Goal: Task Accomplishment & Management: Use online tool/utility

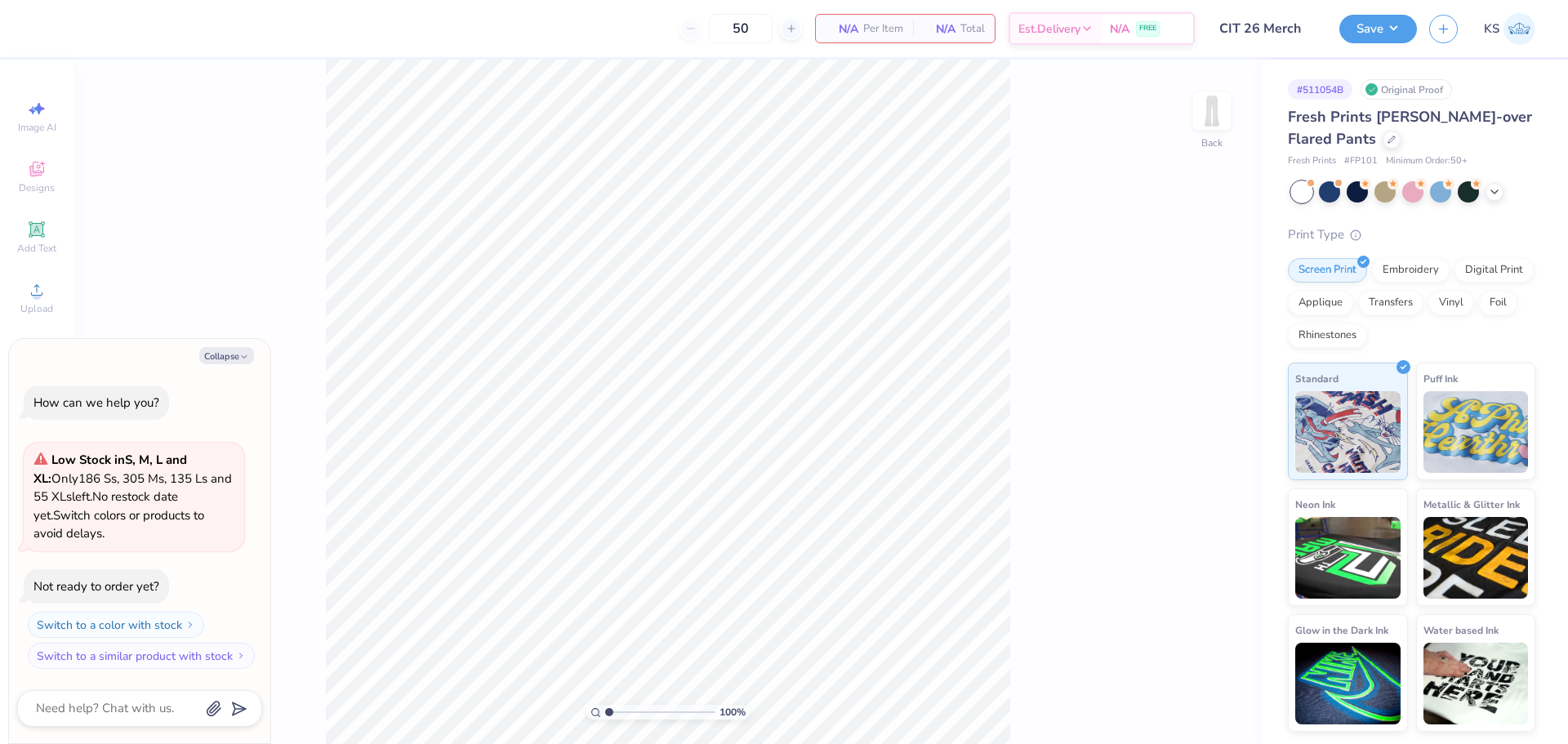
drag, startPoint x: 206, startPoint y: 357, endPoint x: 227, endPoint y: 371, distance: 25.2
click at [210, 361] on button "Collapse" at bounding box center [227, 356] width 54 height 17
type textarea "x"
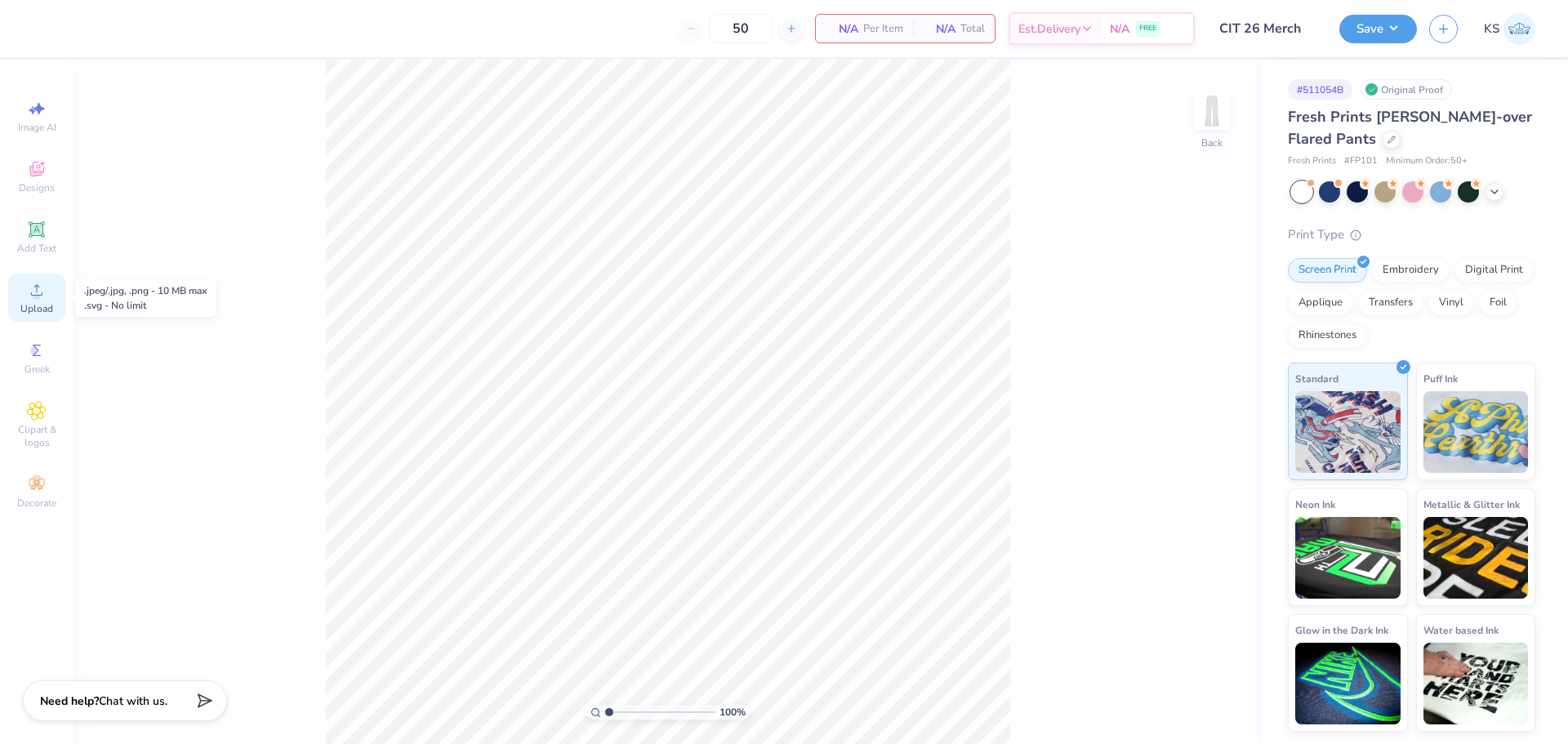
click at [43, 310] on span "Upload" at bounding box center [37, 309] width 33 height 13
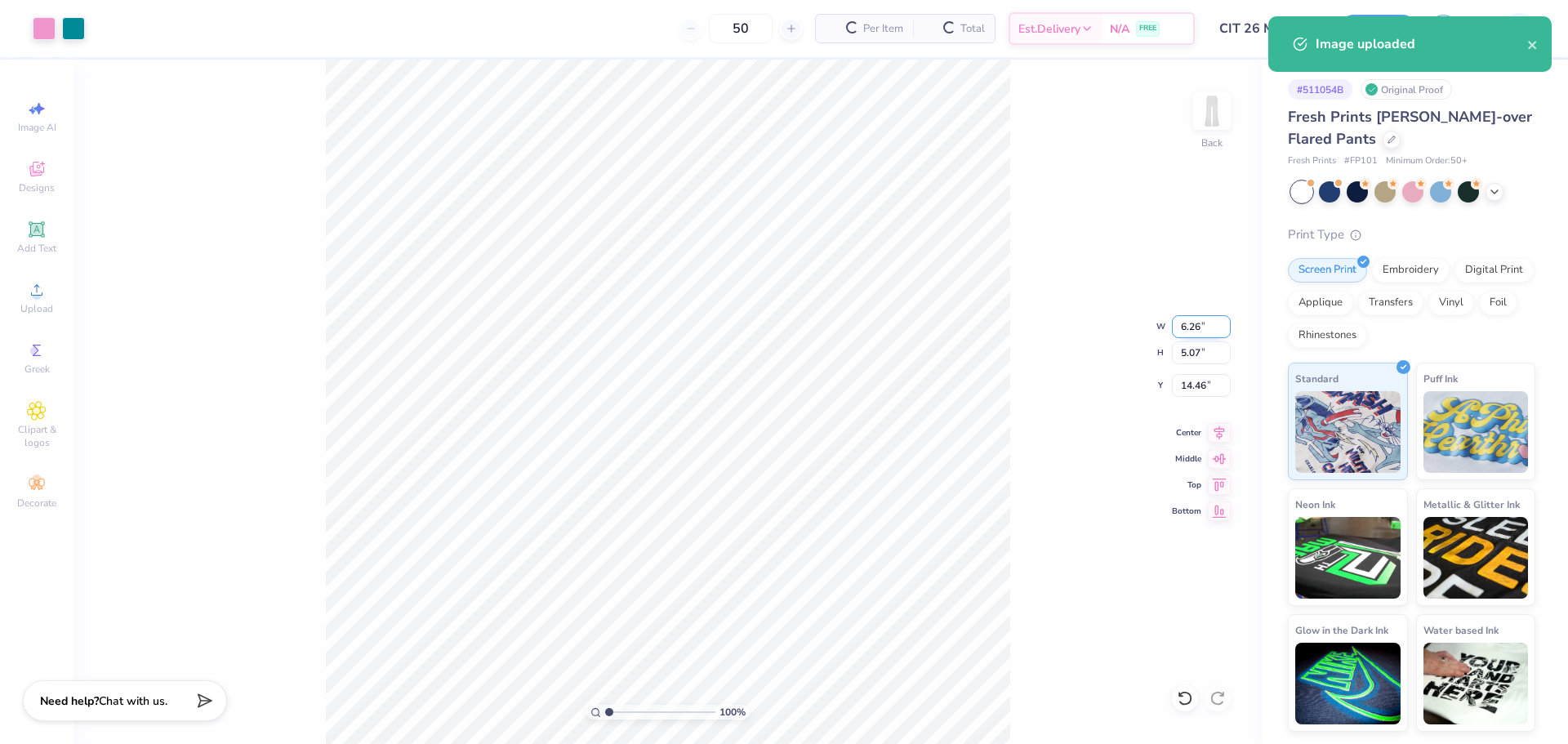
drag, startPoint x: 1187, startPoint y: 327, endPoint x: 1193, endPoint y: 314, distance: 14.3
click at [1192, 321] on input "6.26" at bounding box center [1201, 327] width 59 height 22
type input "5.00"
type input "4.06"
drag, startPoint x: 1197, startPoint y: 387, endPoint x: 1187, endPoint y: 375, distance: 15.6
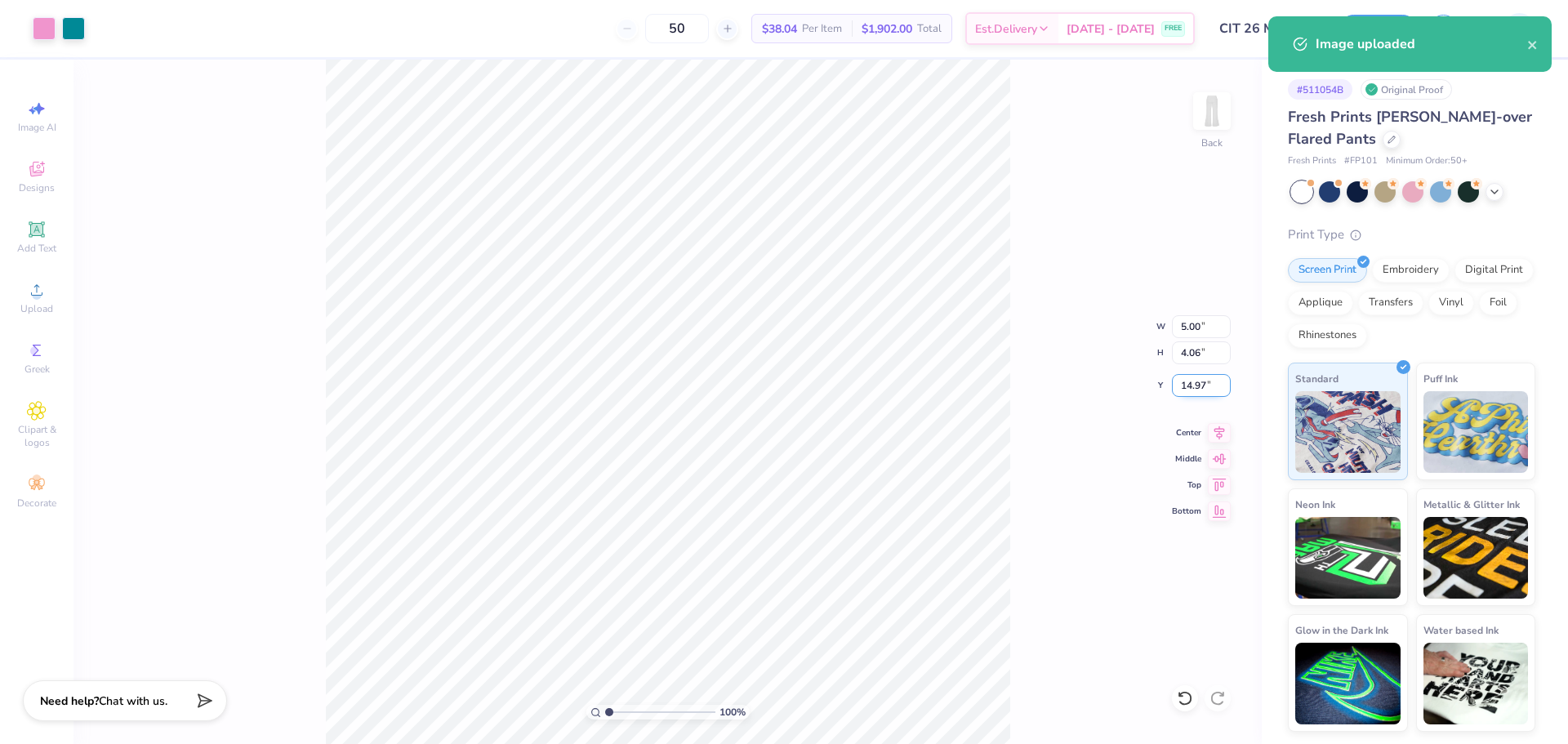
click at [1198, 387] on input "14.97" at bounding box center [1201, 386] width 59 height 22
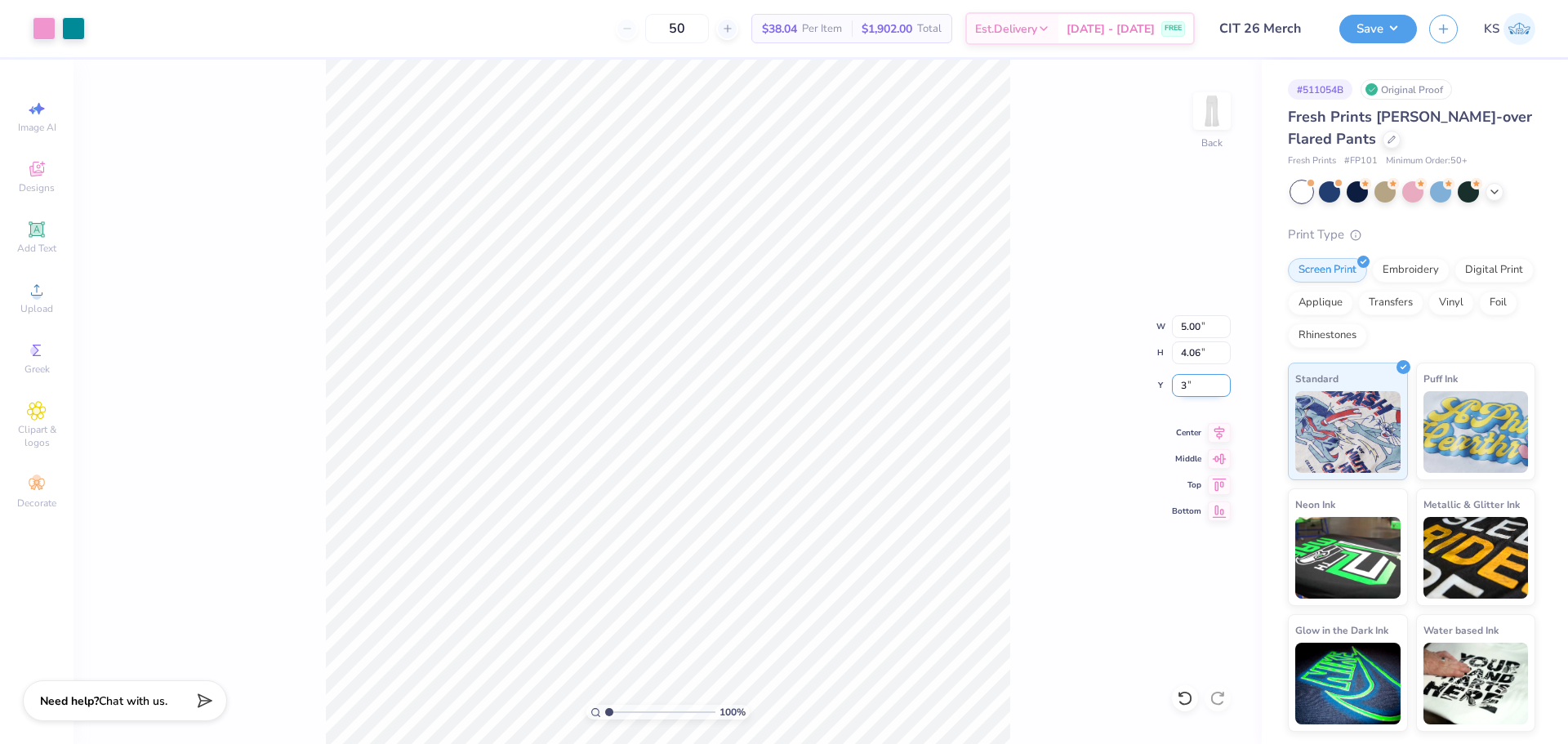
type input "3.00"
click at [1194, 326] on input "5.00" at bounding box center [1201, 327] width 59 height 22
type input "3.50"
type input "2.84"
type input "3.61"
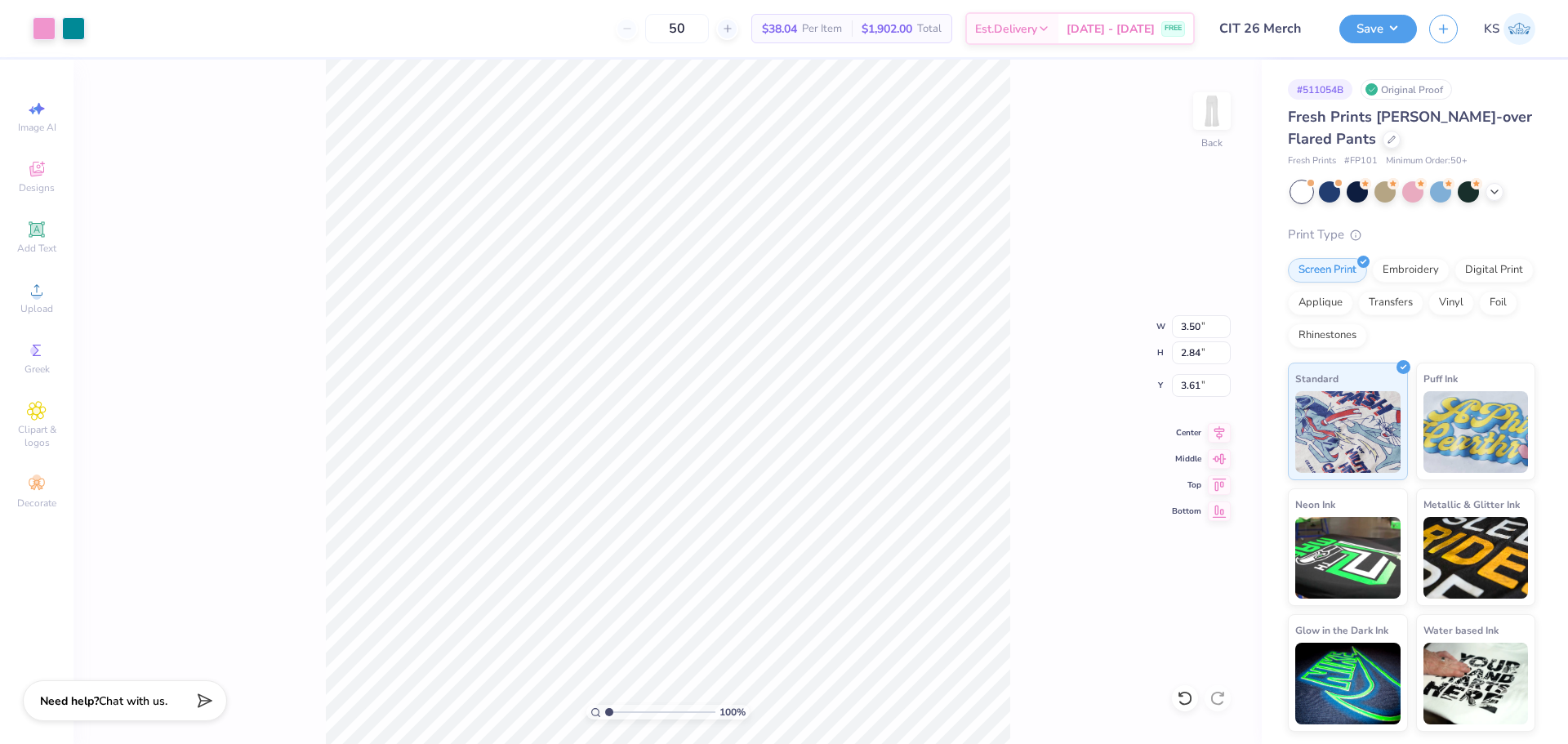
click at [1021, 317] on div "100 % Back W 3.50 3.50 " H 2.84 2.84 " Y 3.61 3.61 " Center Middle Top Bottom" at bounding box center [667, 401] width 1188 height 684
click at [1225, 480] on icon at bounding box center [1219, 482] width 22 height 20
type input "0.50"
drag, startPoint x: 1088, startPoint y: 474, endPoint x: 1048, endPoint y: 458, distance: 43.1
click at [1087, 474] on div "100 % Back W 3.50 3.50 " H 2.84 2.84 " Y 0.50 0.50 " Center Middle Top Bottom" at bounding box center [667, 401] width 1188 height 684
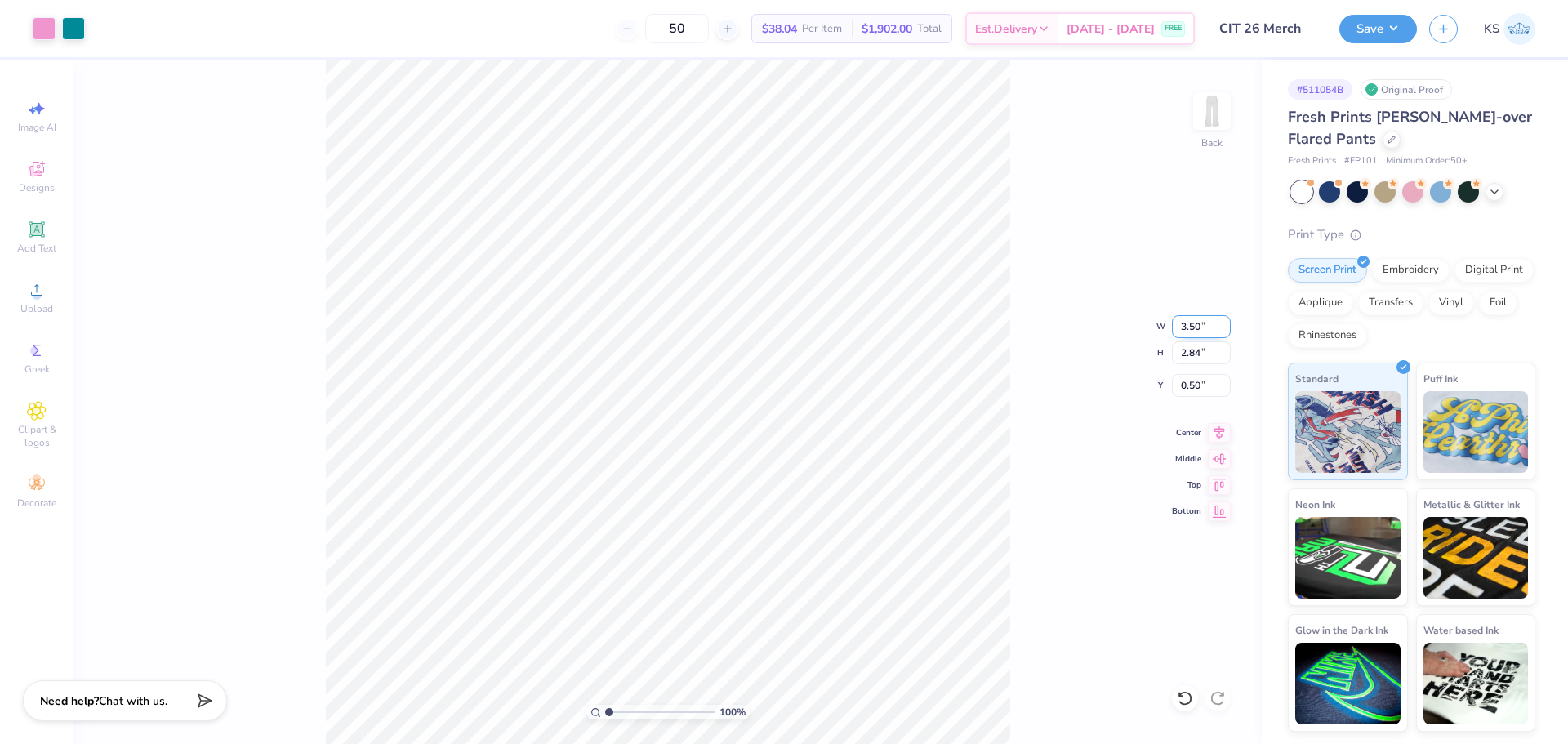
click at [1209, 329] on input "3.50" at bounding box center [1201, 327] width 59 height 22
type input "5.00"
type input "4.05"
click at [1205, 313] on div "100 % Back W 5.00 5.00 " H 4.05 4.05 " Y 0.50 0.50 " Center Middle Top Bottom" at bounding box center [667, 401] width 1188 height 684
click at [1192, 329] on div "100 % Back W 5.00 H 4.05 Y 0.50 Center Middle Top Bottom" at bounding box center [667, 401] width 1188 height 684
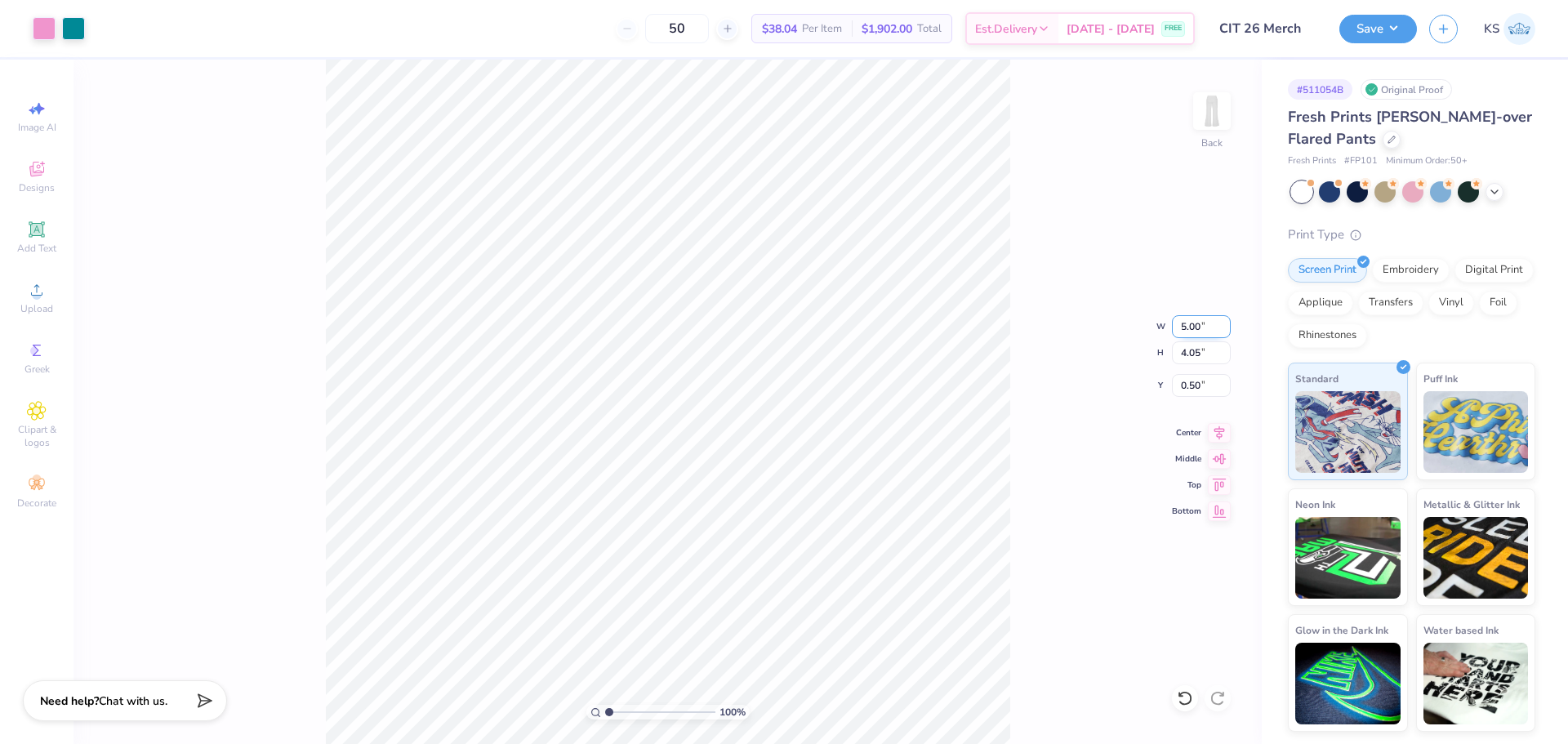
click at [1193, 329] on input "5.00" at bounding box center [1201, 327] width 59 height 22
type input "4.00"
type input "3.24"
click at [1219, 486] on icon at bounding box center [1219, 481] width 14 height 12
type input "0.50"
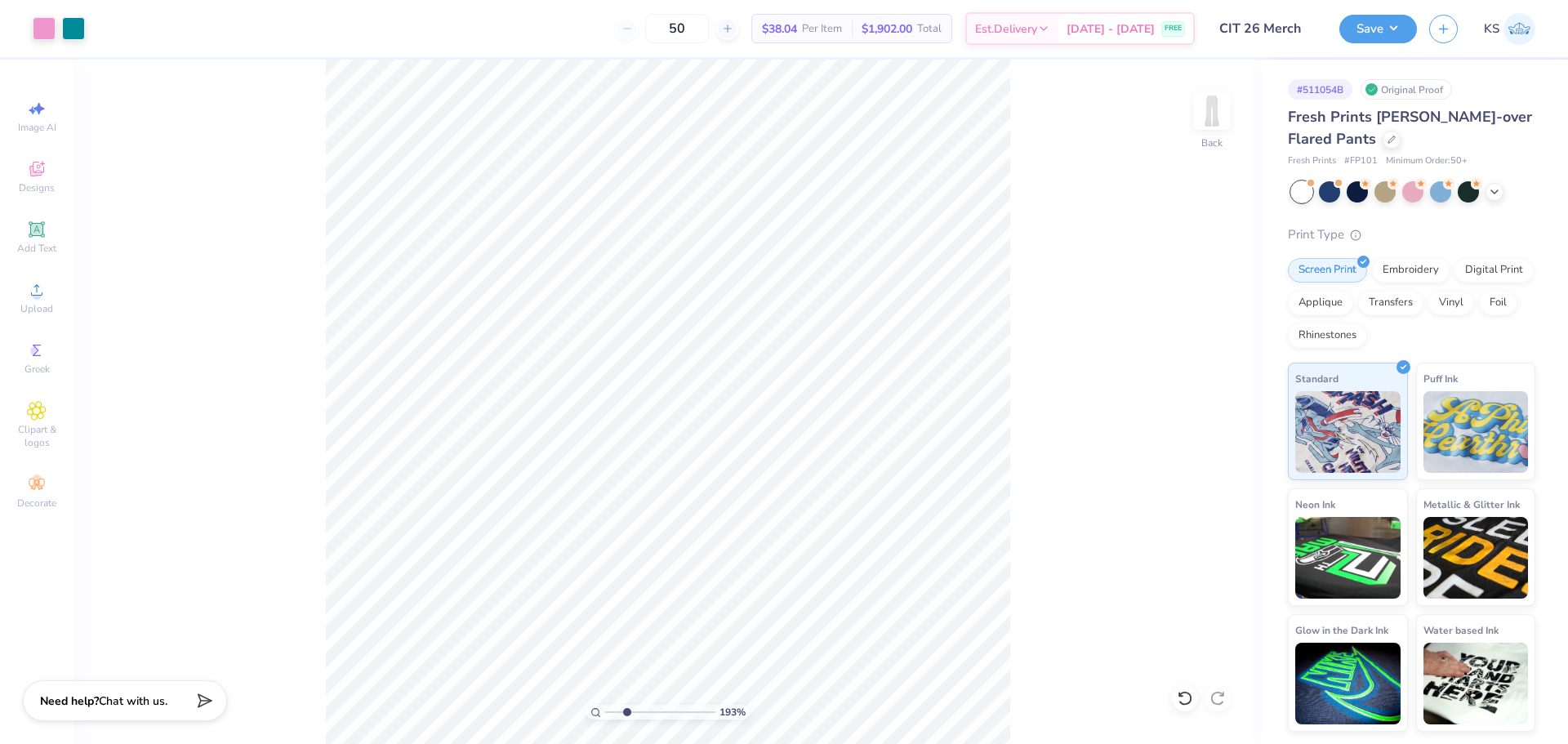
click at [626, 710] on input "range" at bounding box center [660, 712] width 110 height 15
click at [1017, 411] on div "260 % Back W 4.00 4.00 " H 3.24 3.24 " Y 0.50 0.50 " Center Middle Top Bottom" at bounding box center [667, 401] width 1188 height 684
drag, startPoint x: 629, startPoint y: 711, endPoint x: 577, endPoint y: 710, distance: 52.0
type input "1"
click at [605, 710] on input "range" at bounding box center [660, 712] width 110 height 15
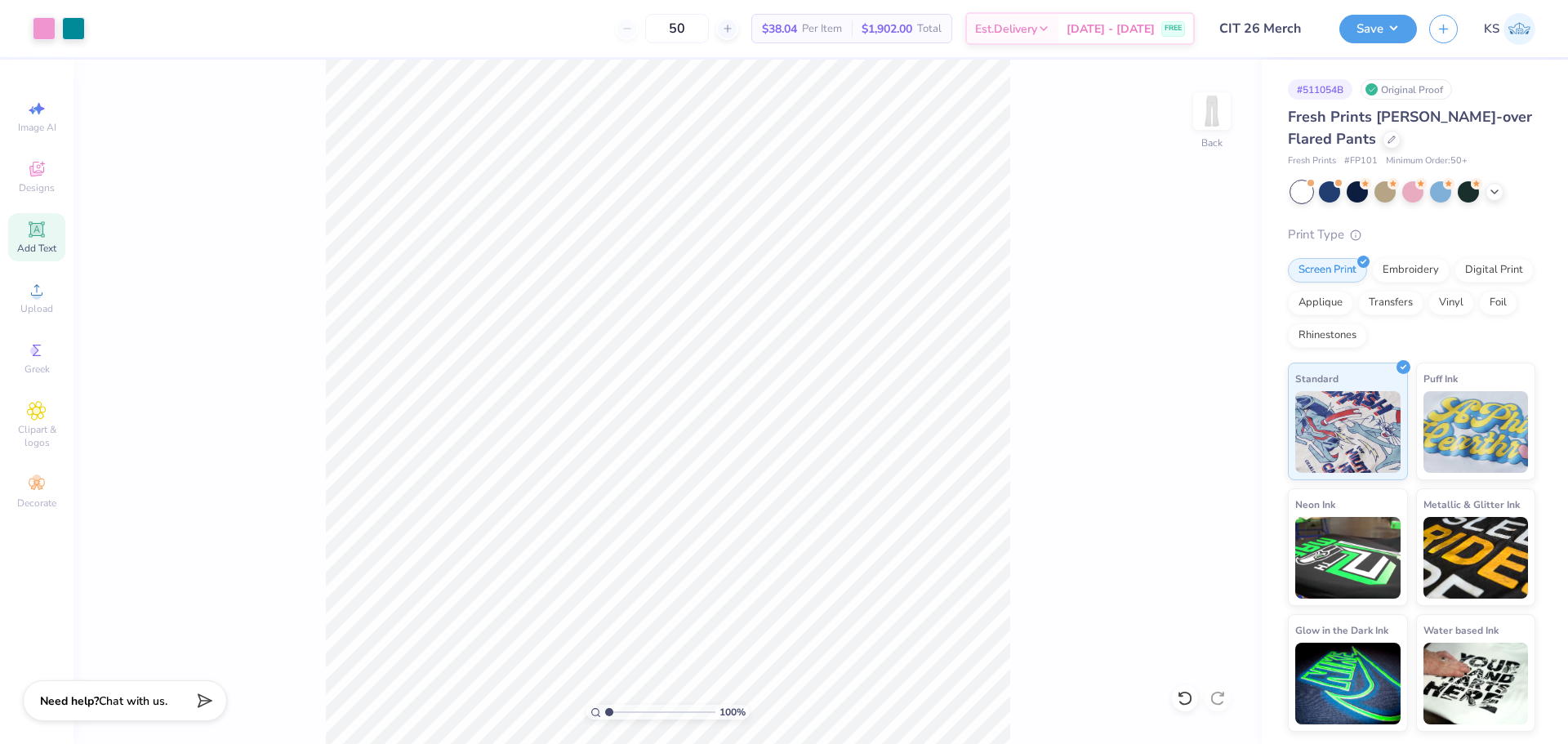
click at [40, 238] on icon at bounding box center [37, 229] width 20 height 20
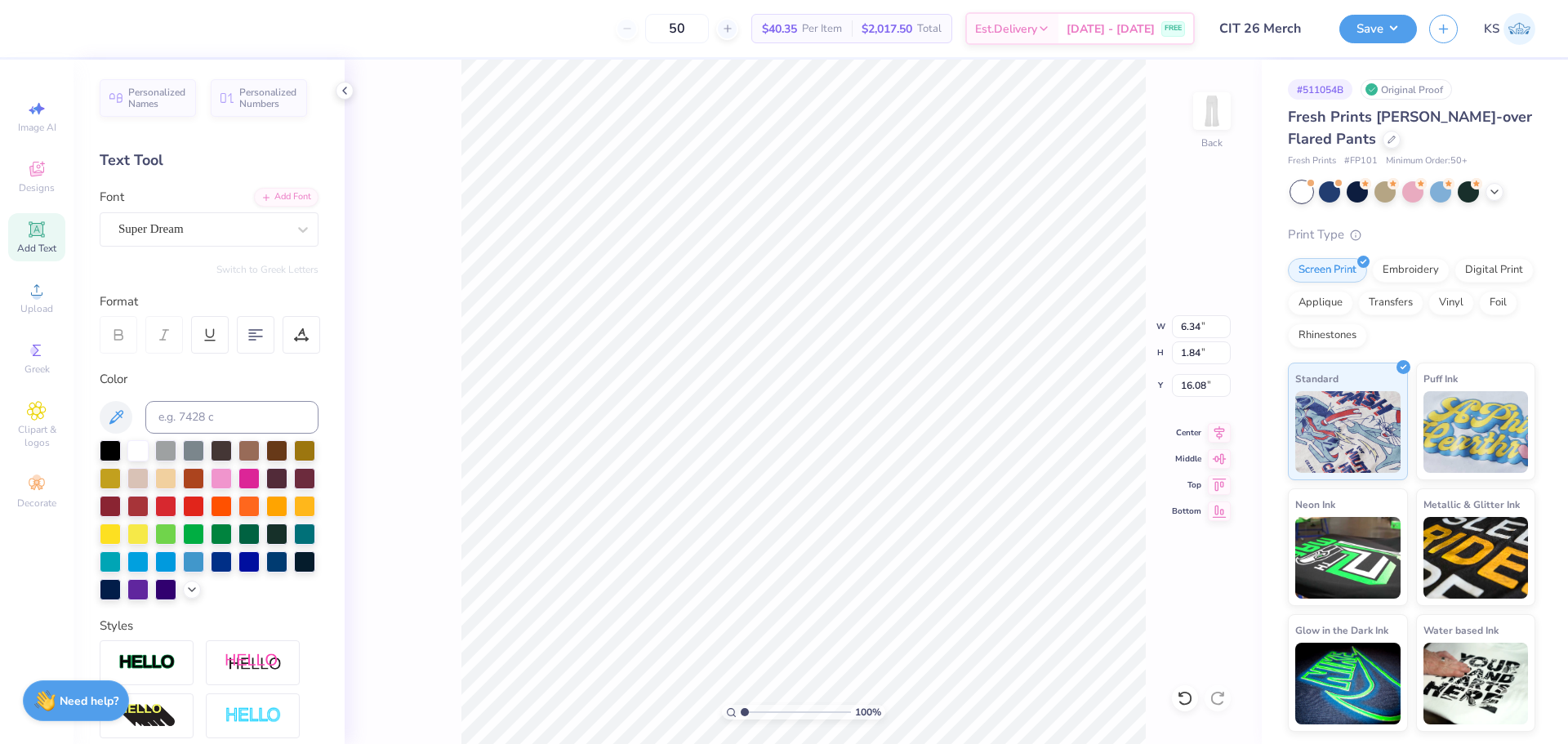
scroll to position [19, 2]
type textarea "S I S T E R S"
type input "1.65"
type input "20.78"
type input "6.61"
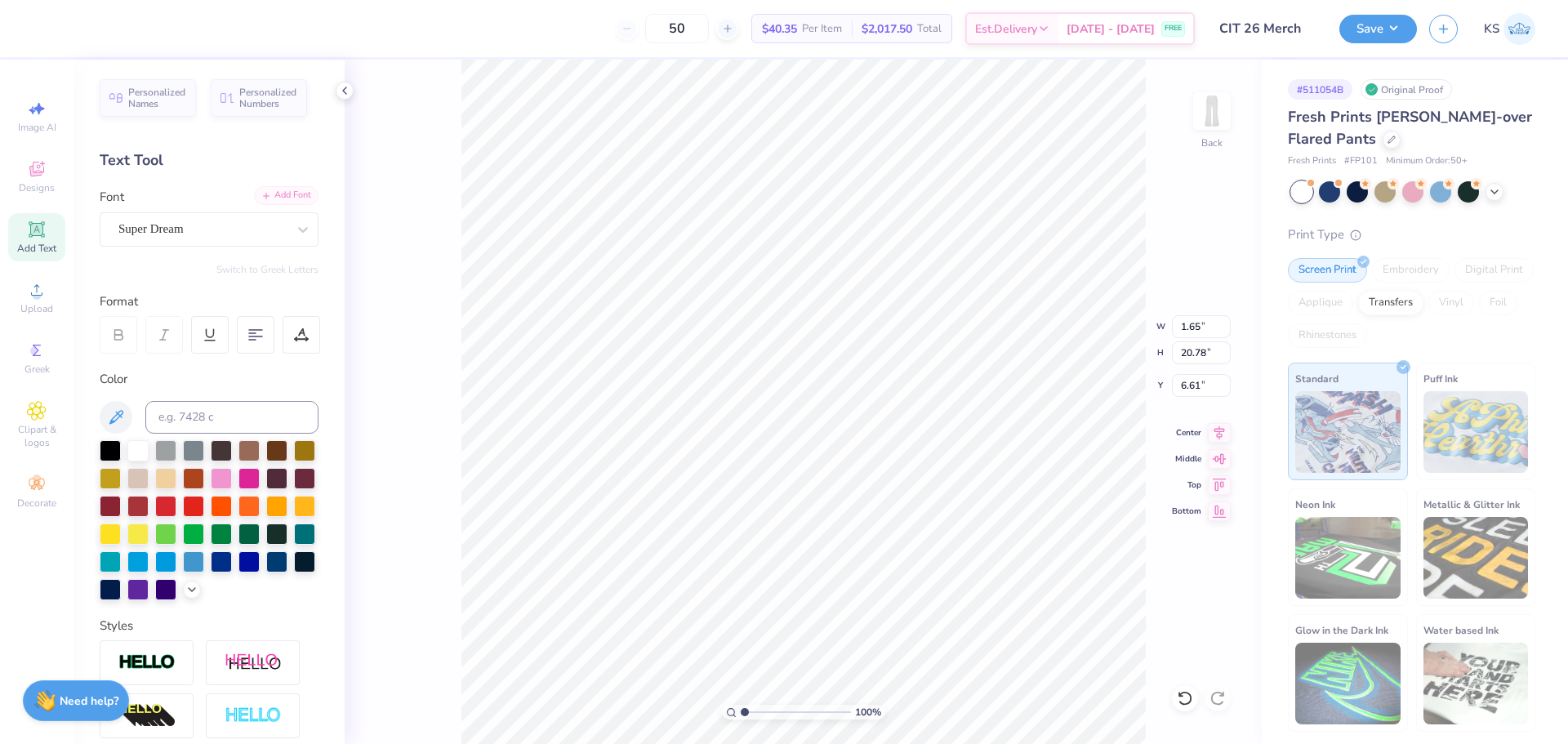
click at [264, 200] on div "Add Font" at bounding box center [286, 196] width 65 height 19
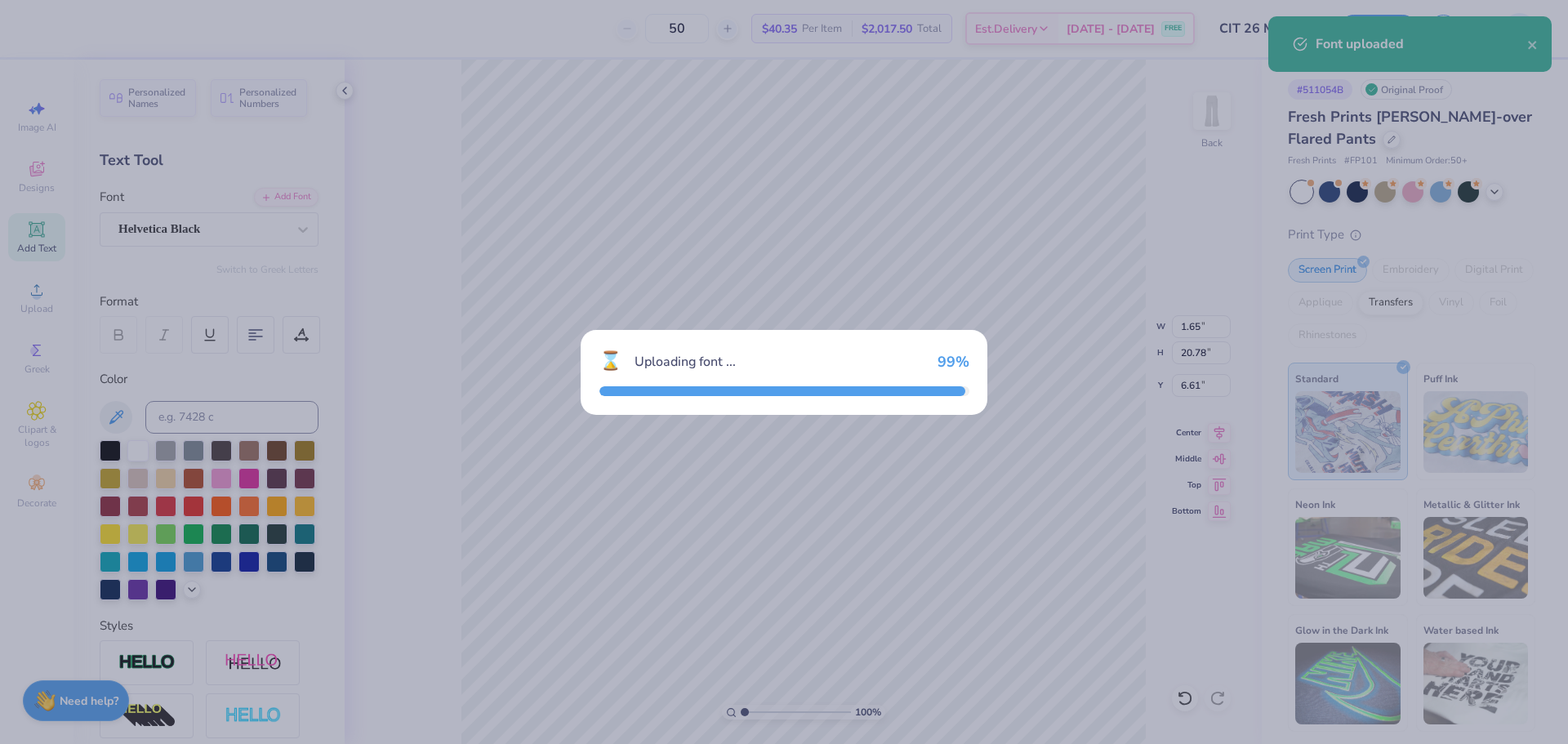
type input "1.87"
type input "20.86"
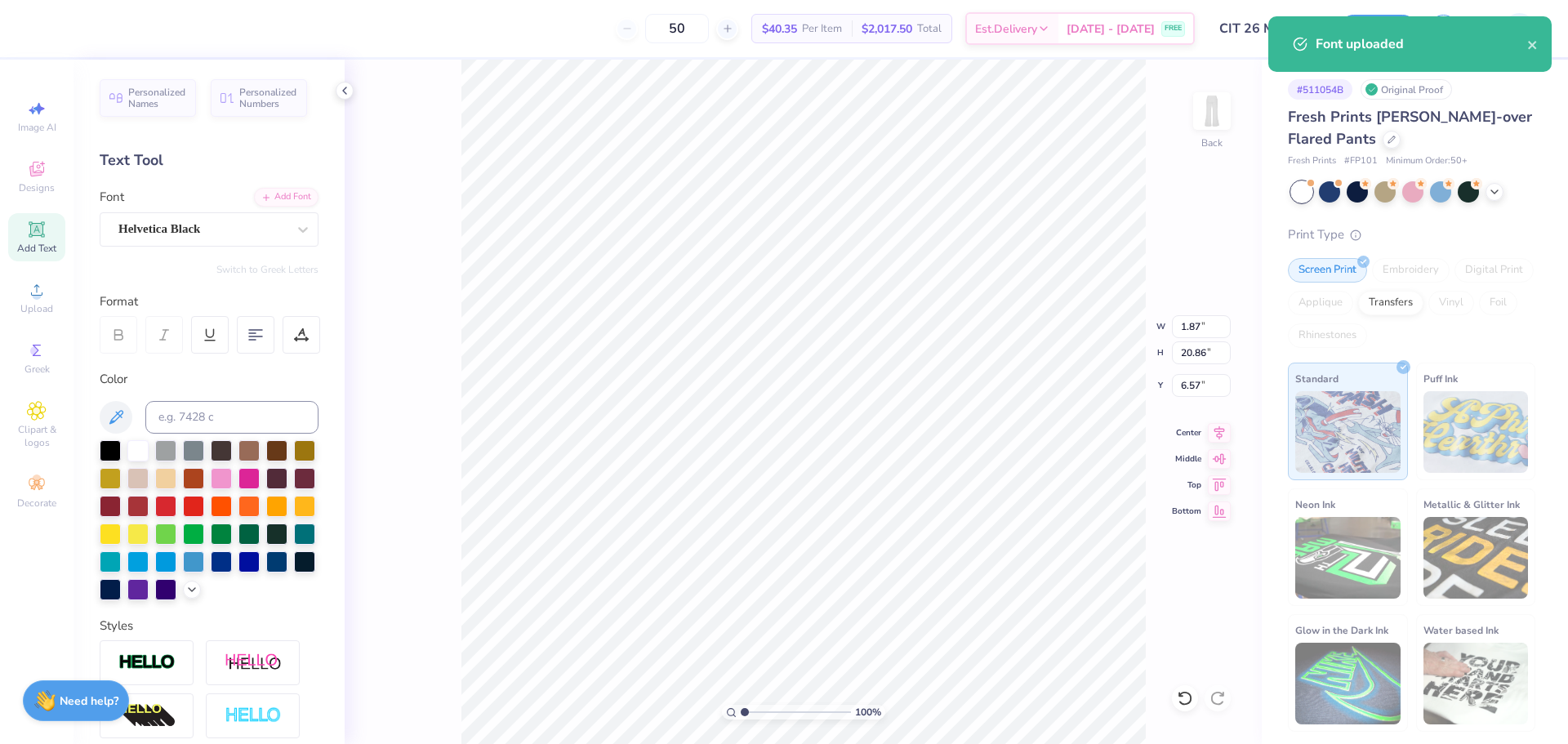
type input "7.76"
click at [254, 332] on icon at bounding box center [256, 335] width 15 height 15
type input "1.80"
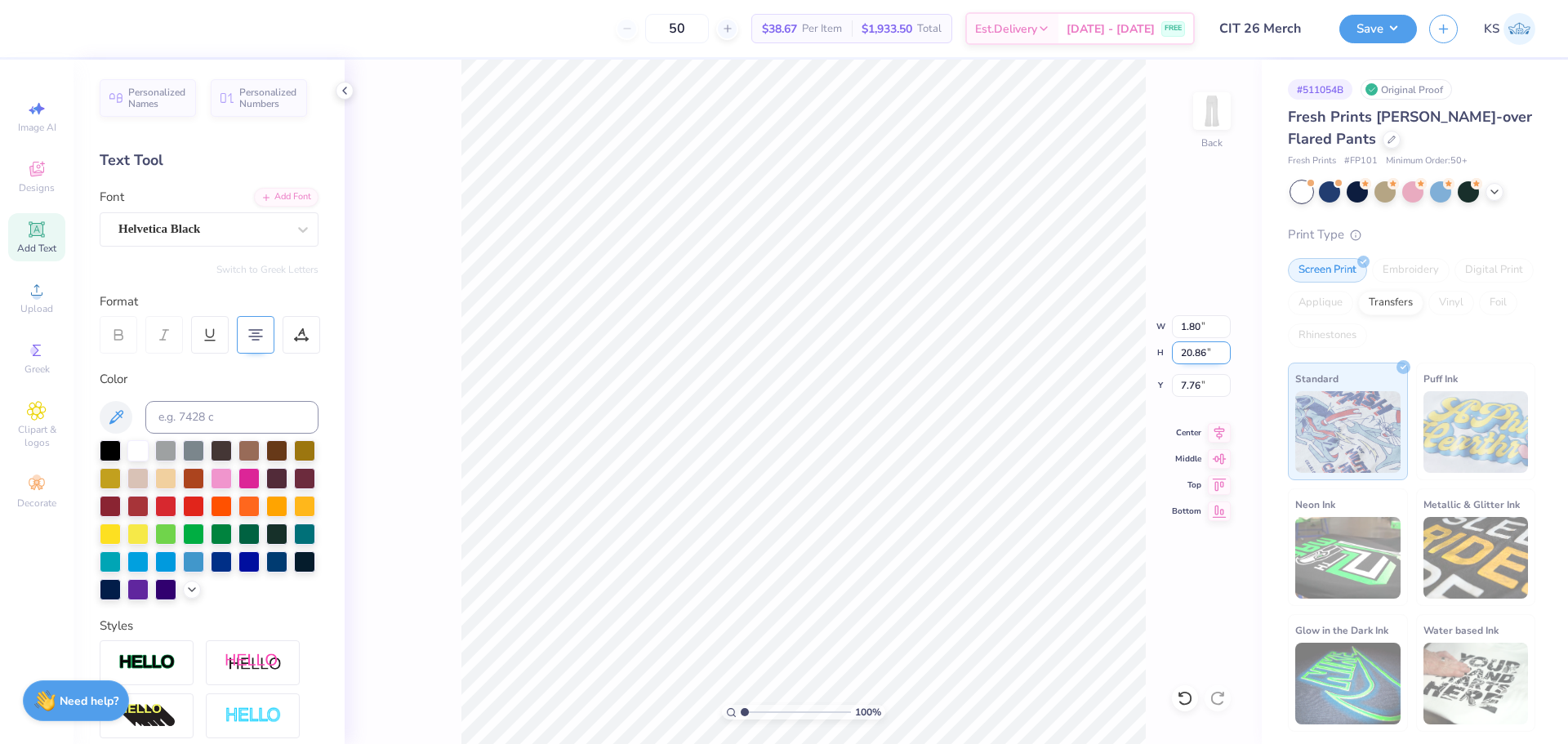
click at [1211, 354] on input "20.86" at bounding box center [1201, 353] width 59 height 22
type input "15"
type input "1.29"
type input "15.00"
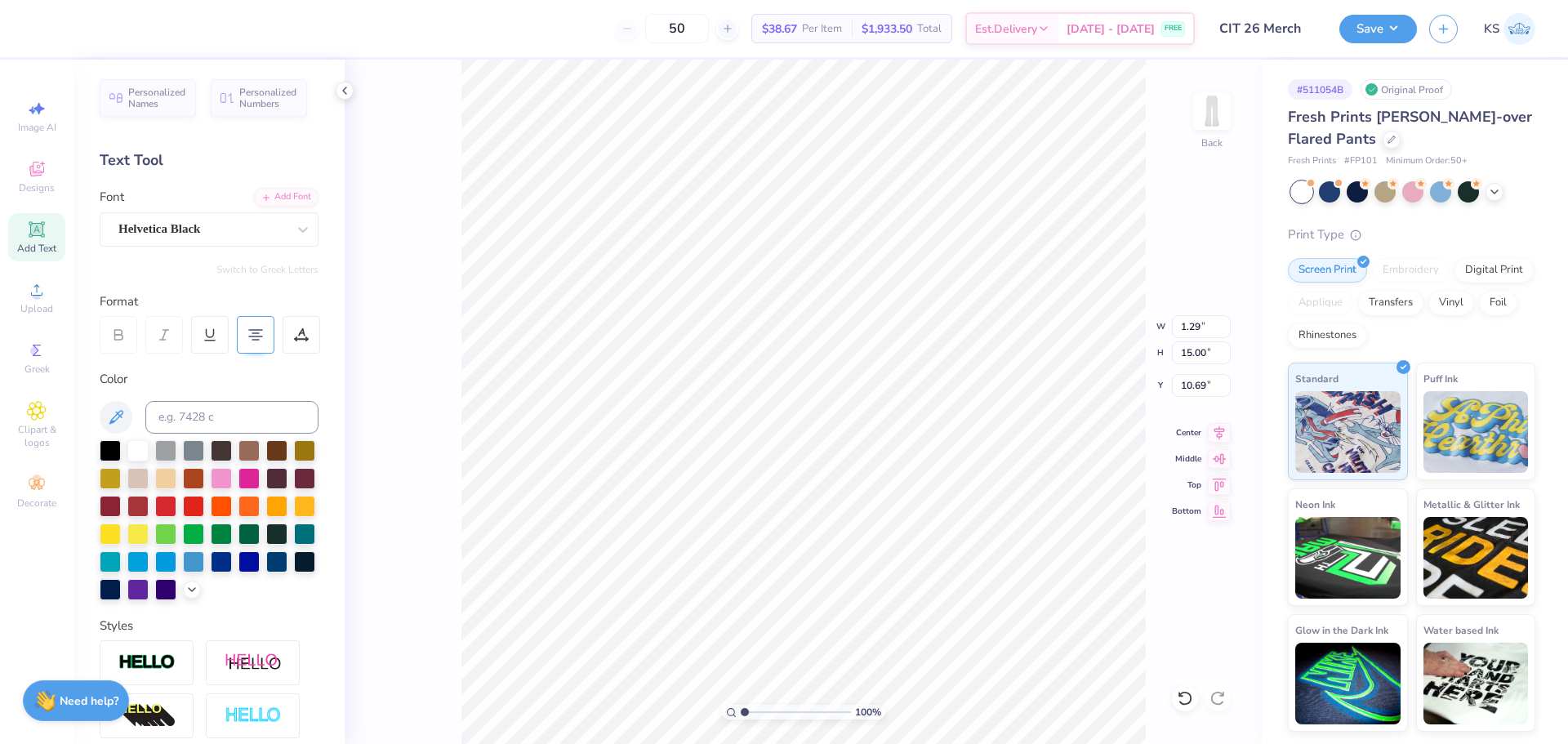
type input "8.41"
click at [1189, 701] on icon at bounding box center [1184, 697] width 16 height 16
drag, startPoint x: 1218, startPoint y: 700, endPoint x: 1150, endPoint y: 655, distance: 81.5
click at [1219, 700] on icon at bounding box center [1217, 697] width 16 height 16
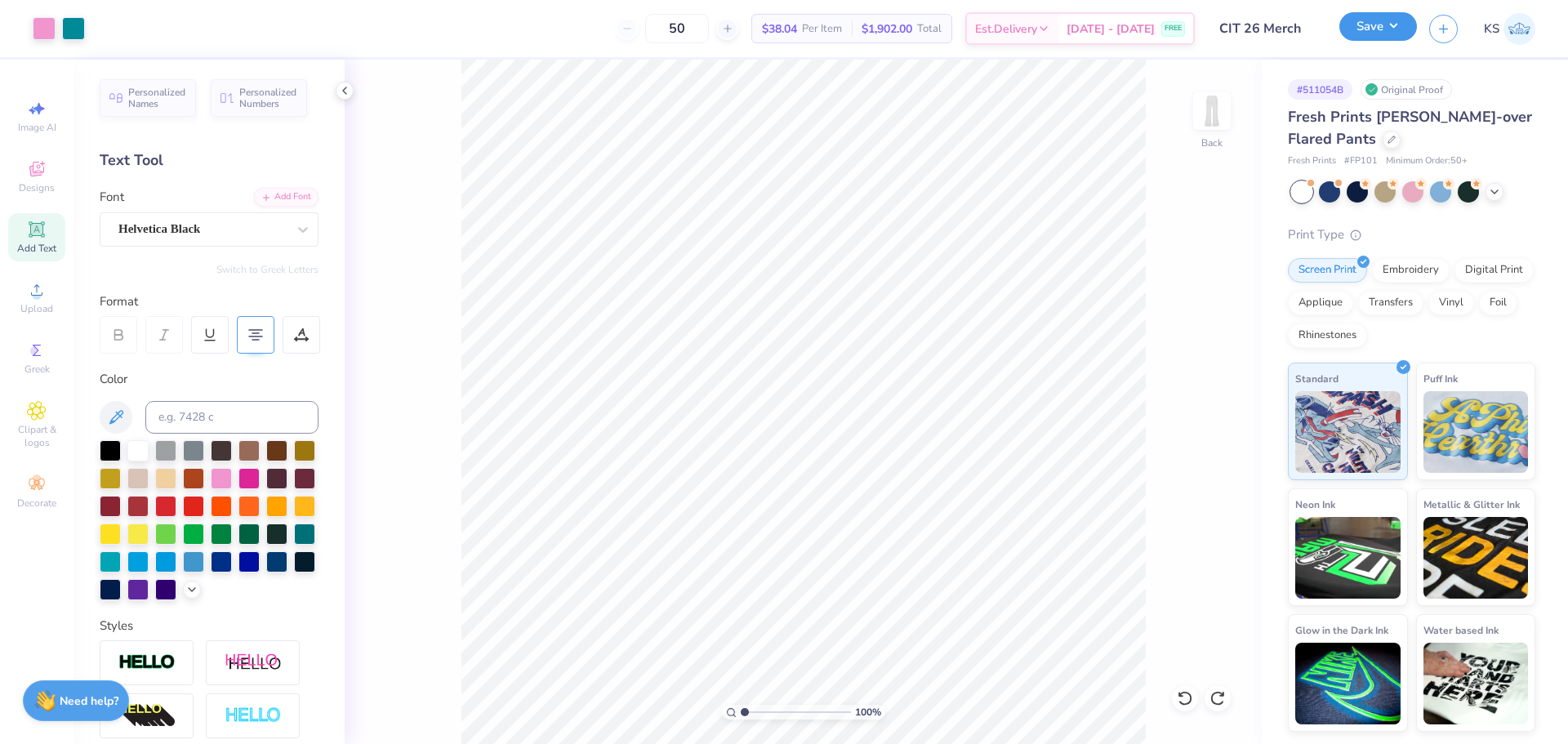
click at [1376, 25] on button "Save" at bounding box center [1378, 26] width 78 height 29
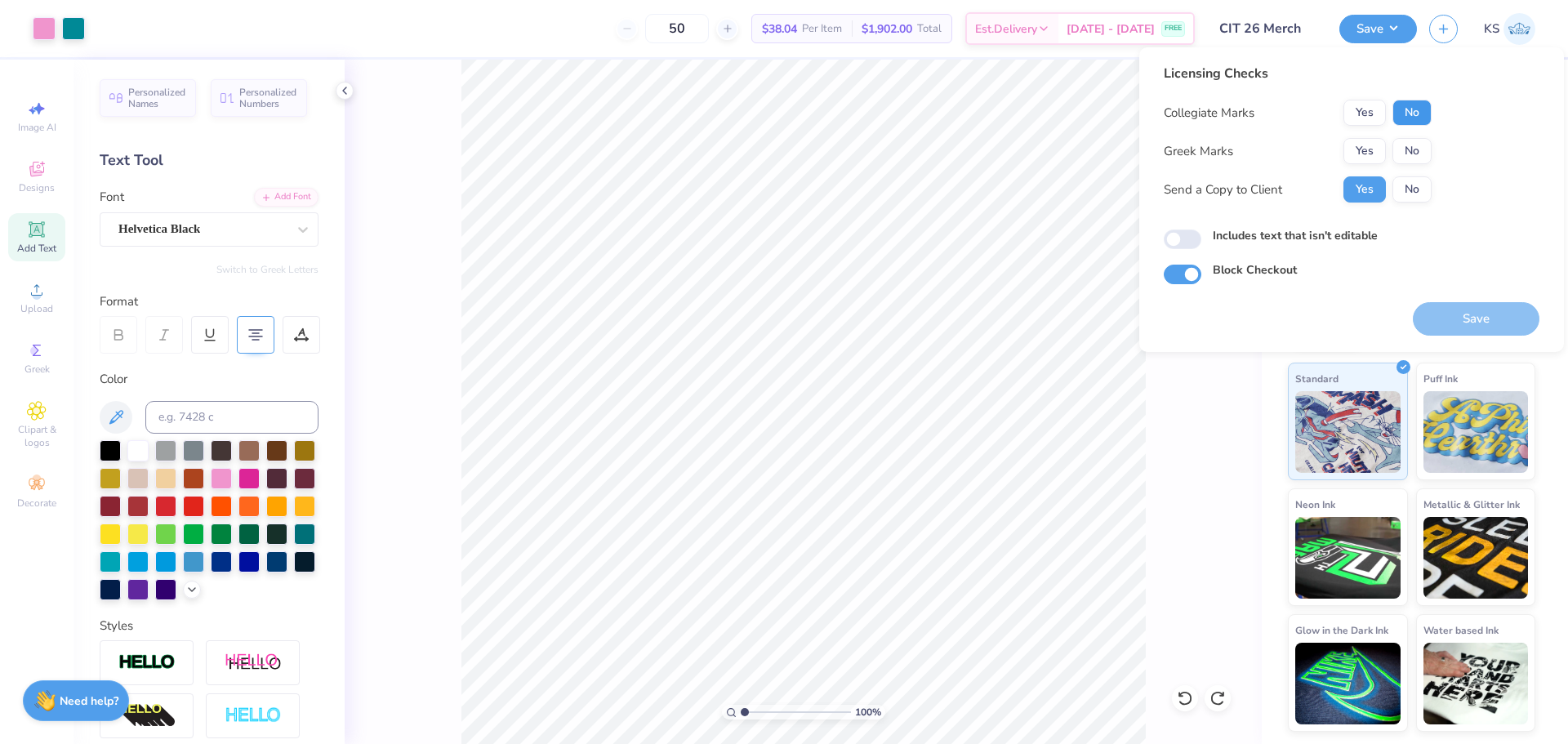
drag, startPoint x: 1411, startPoint y: 106, endPoint x: 1411, endPoint y: 137, distance: 31.0
click at [1411, 107] on button "No" at bounding box center [1412, 112] width 39 height 26
click at [1411, 144] on button "No" at bounding box center [1412, 151] width 39 height 26
click at [1464, 317] on button "Save" at bounding box center [1475, 319] width 126 height 34
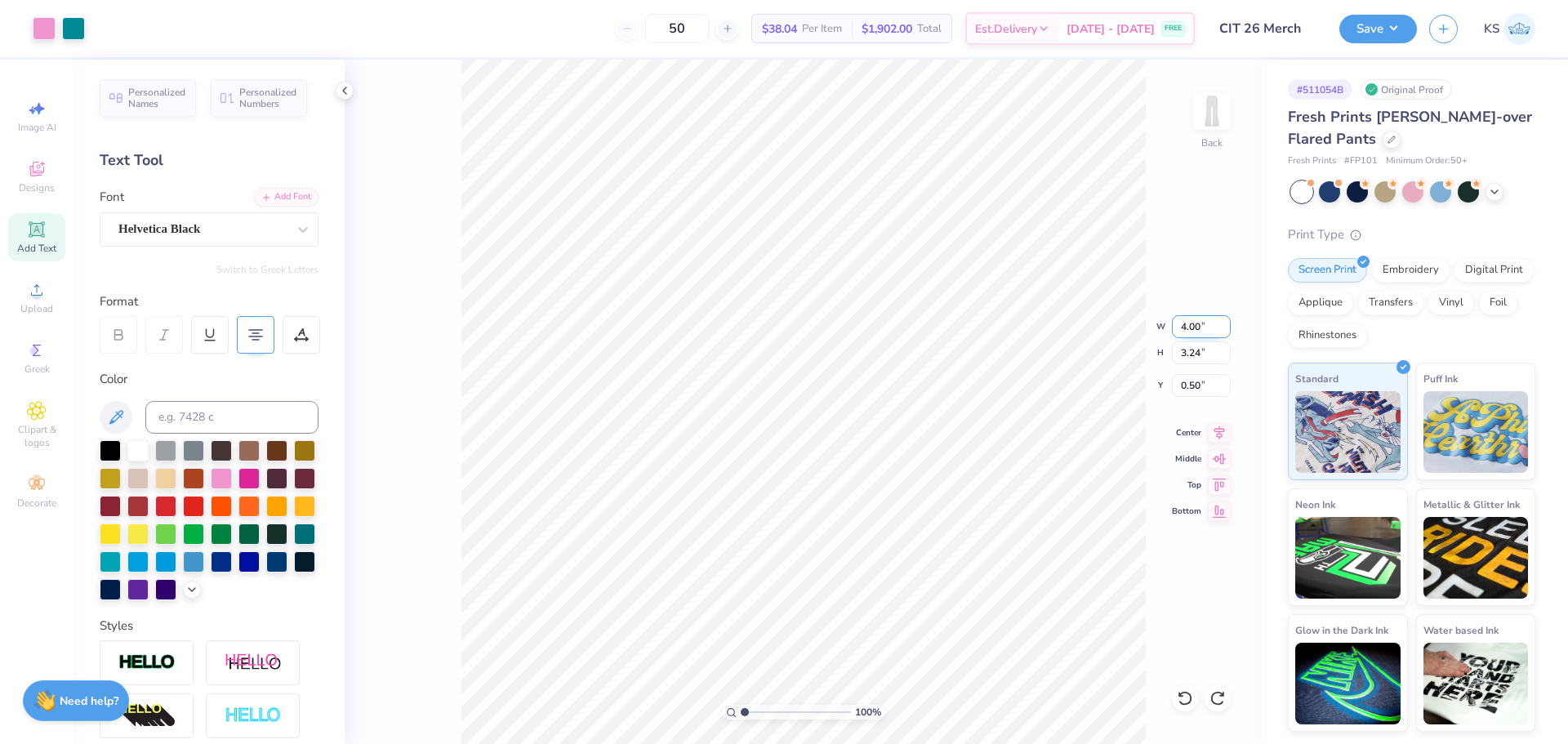
click at [1204, 328] on input "4.00" at bounding box center [1201, 327] width 59 height 22
type input "3.50"
type input "2.84"
click at [1224, 487] on icon at bounding box center [1219, 482] width 22 height 20
type input "0.50"
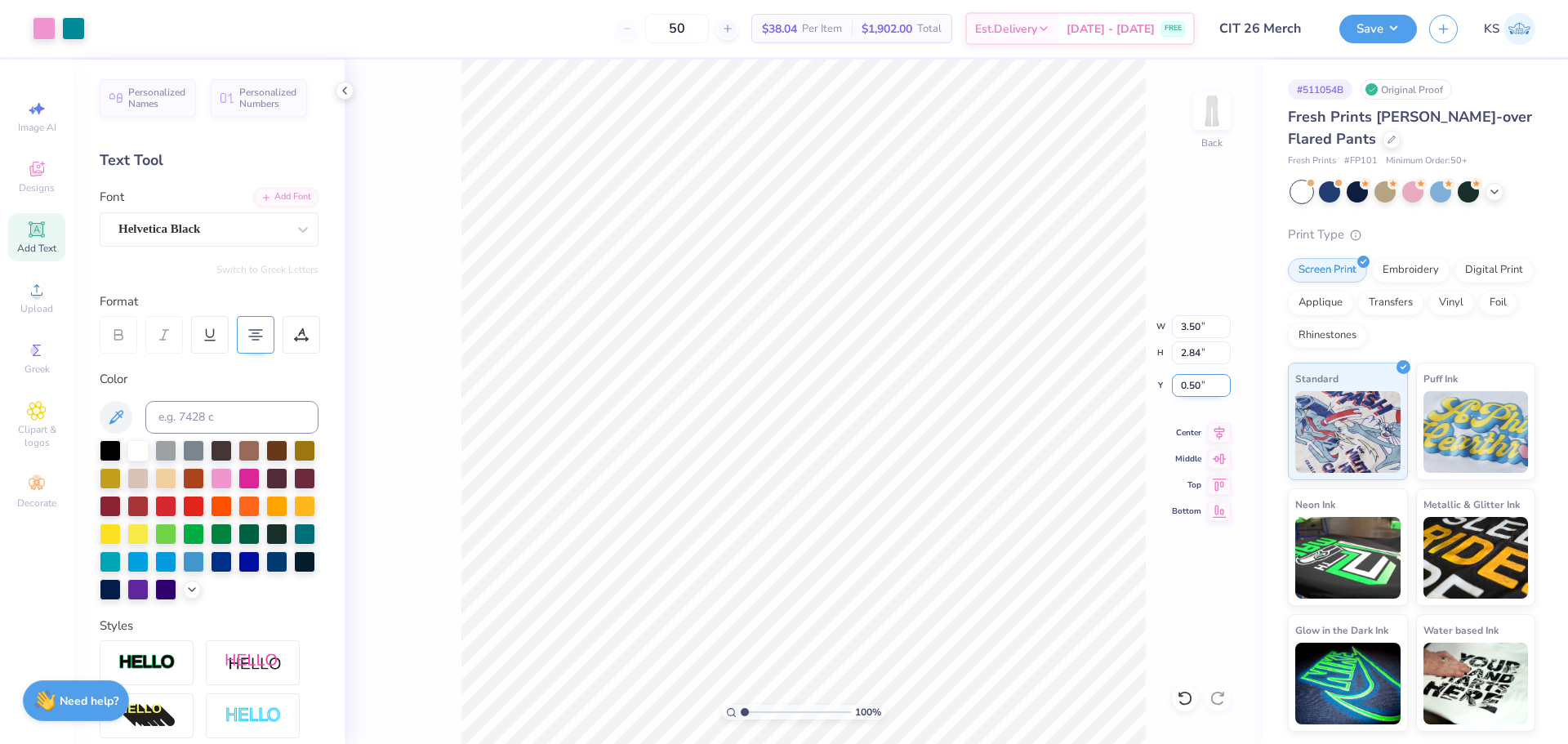
click at [1191, 382] on input "0.50" at bounding box center [1201, 386] width 59 height 22
type input "1.00"
click at [1379, 23] on button "Save" at bounding box center [1378, 26] width 78 height 29
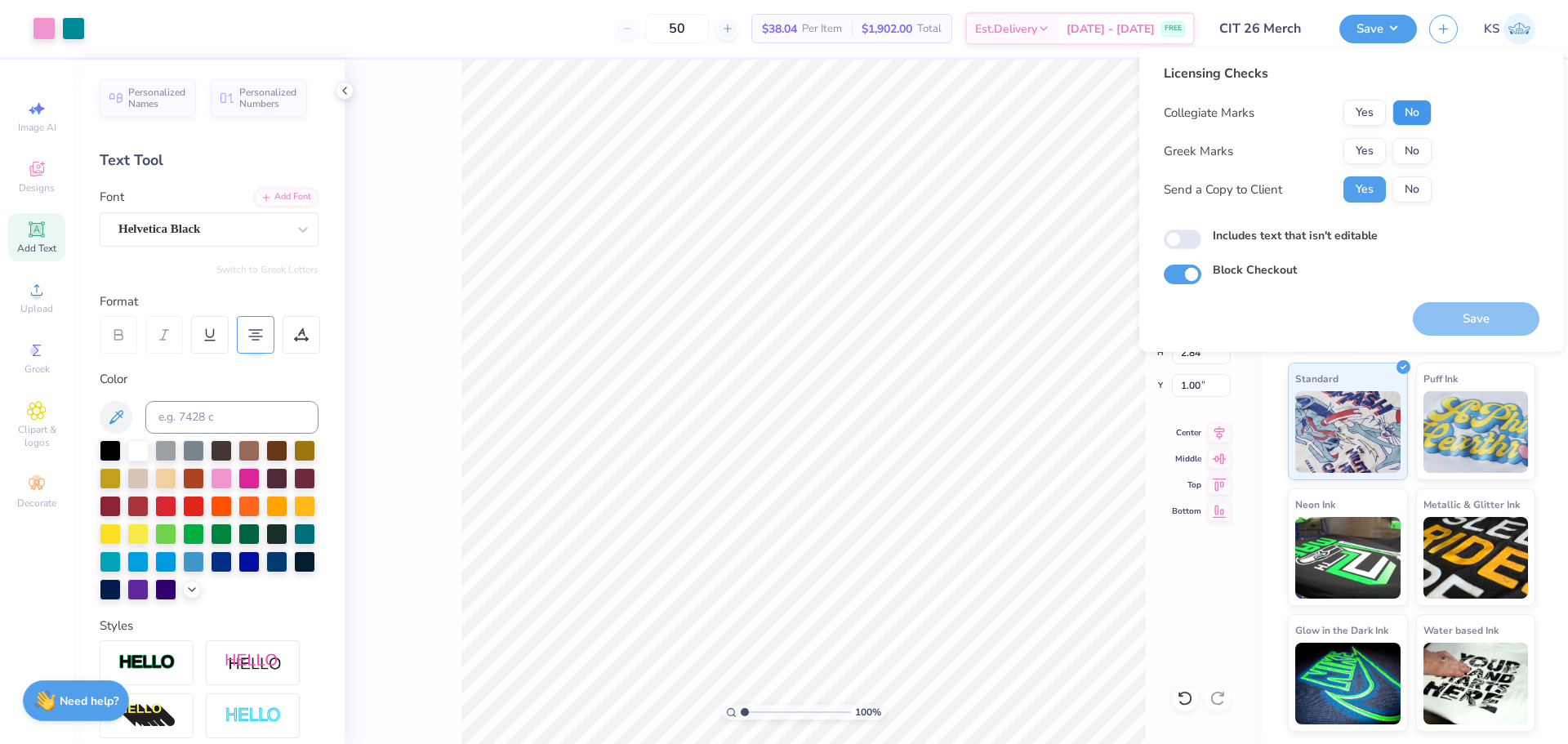
click at [1413, 102] on button "No" at bounding box center [1412, 112] width 39 height 26
drag, startPoint x: 1414, startPoint y: 153, endPoint x: 1414, endPoint y: 172, distance: 19.0
click at [1414, 159] on button "No" at bounding box center [1412, 151] width 39 height 26
click at [1414, 193] on button "No" at bounding box center [1412, 189] width 39 height 26
click at [1477, 318] on button "Save" at bounding box center [1475, 319] width 126 height 34
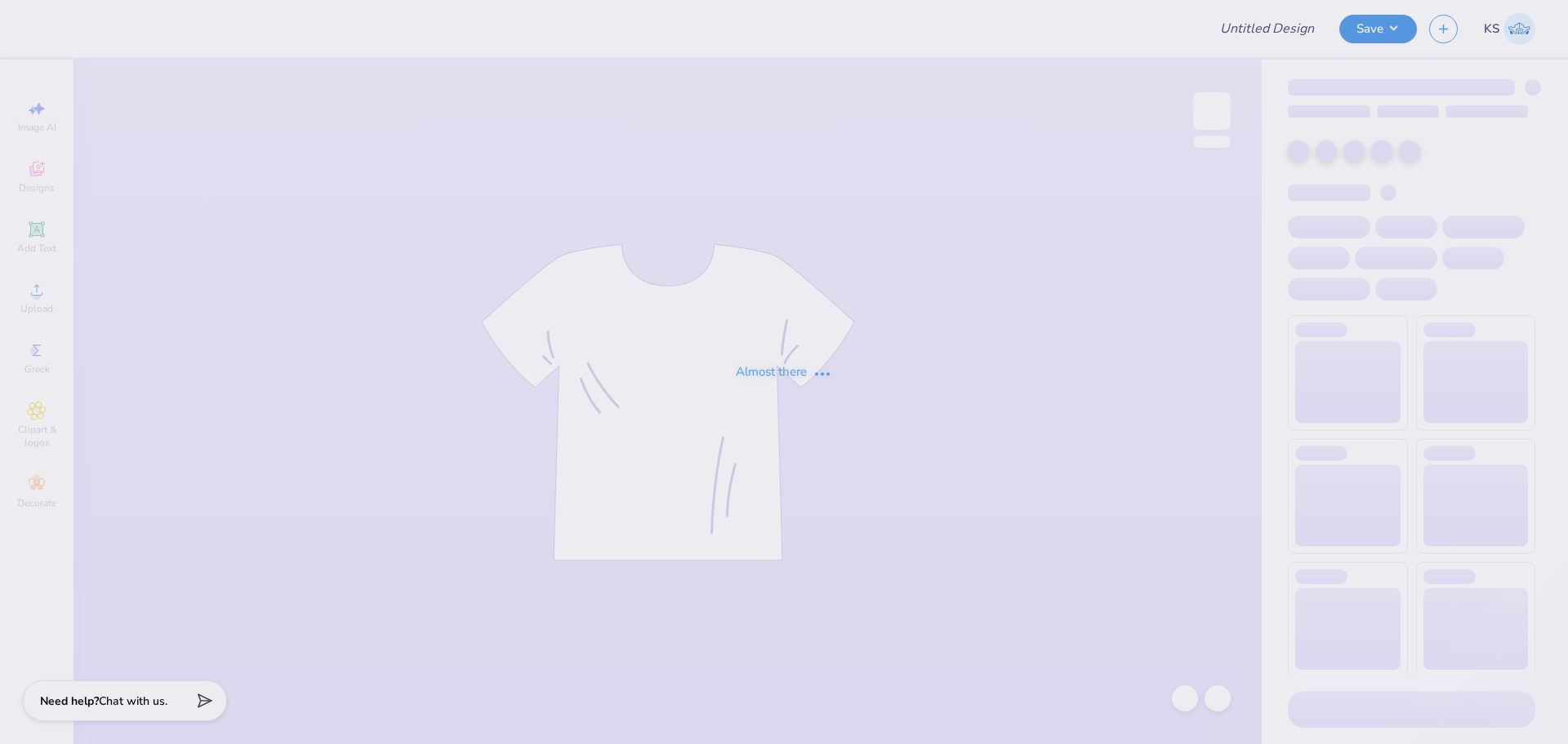
type input "CIT 26 Merch"
type input "[PERSON_NAME] : Cincinnati Children's"
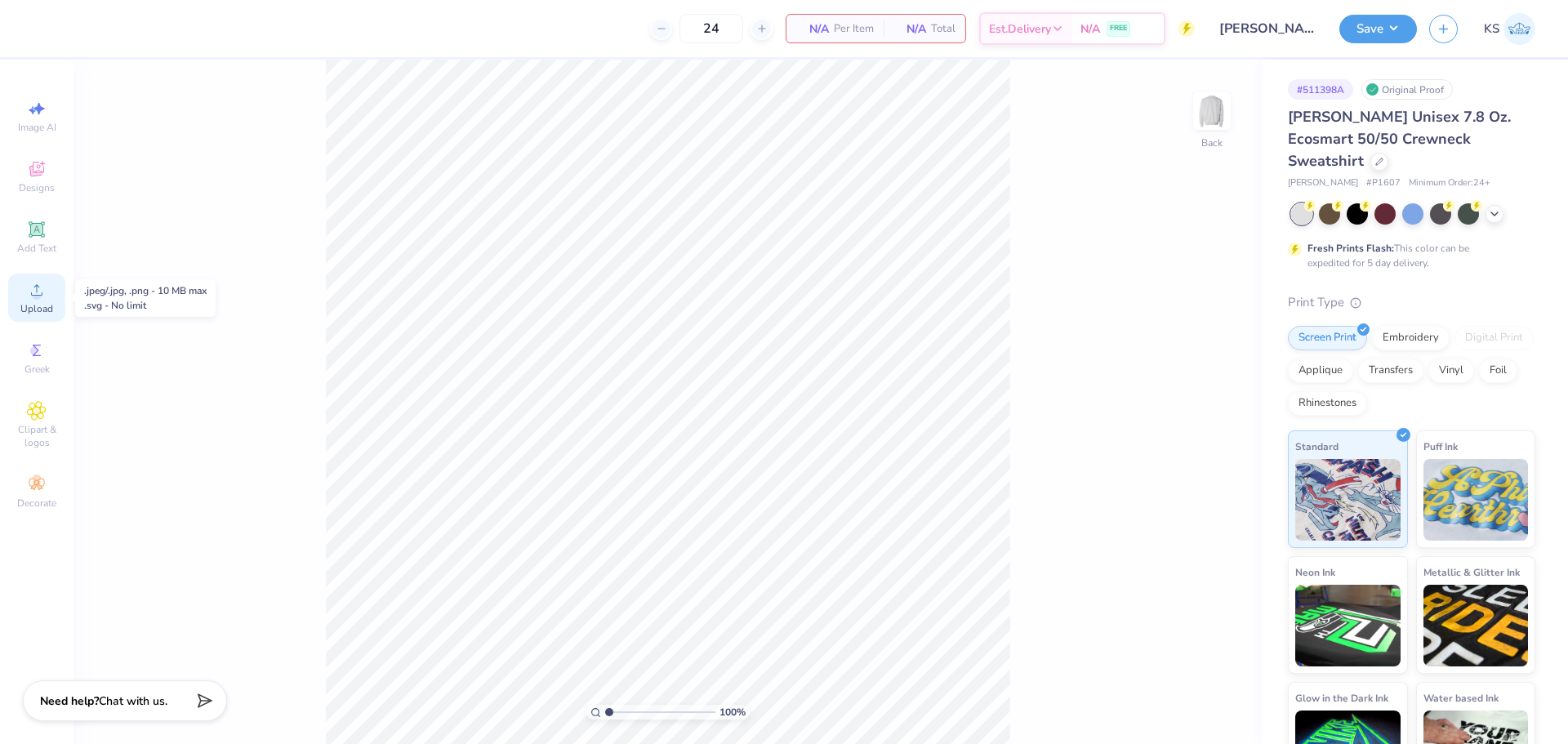
click at [52, 295] on div "Upload" at bounding box center [37, 297] width 57 height 48
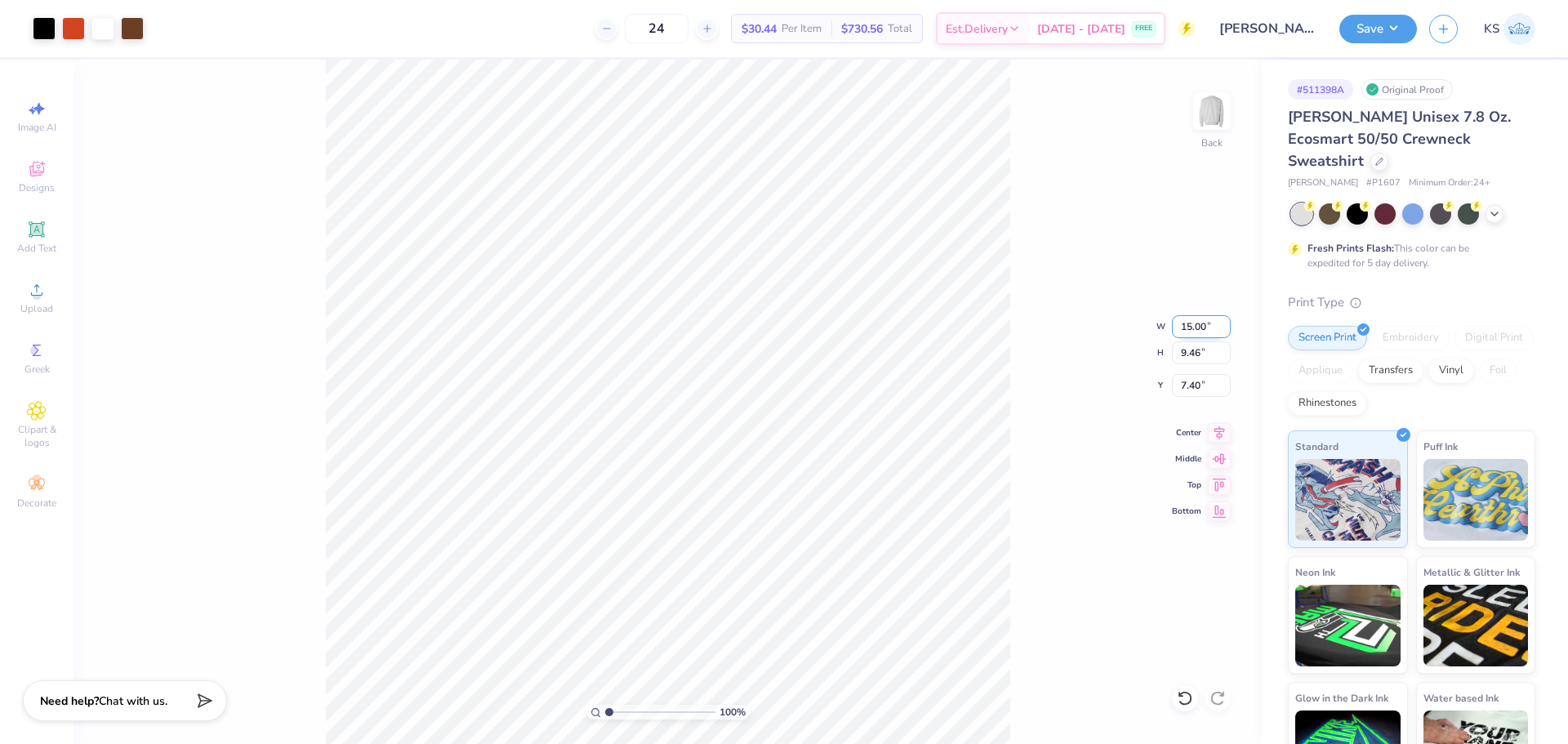
click at [1198, 327] on input "15.00" at bounding box center [1201, 327] width 59 height 22
type input "12.50"
type input "7.88"
type input "8.18"
click at [1181, 390] on input "8.18" at bounding box center [1201, 386] width 59 height 22
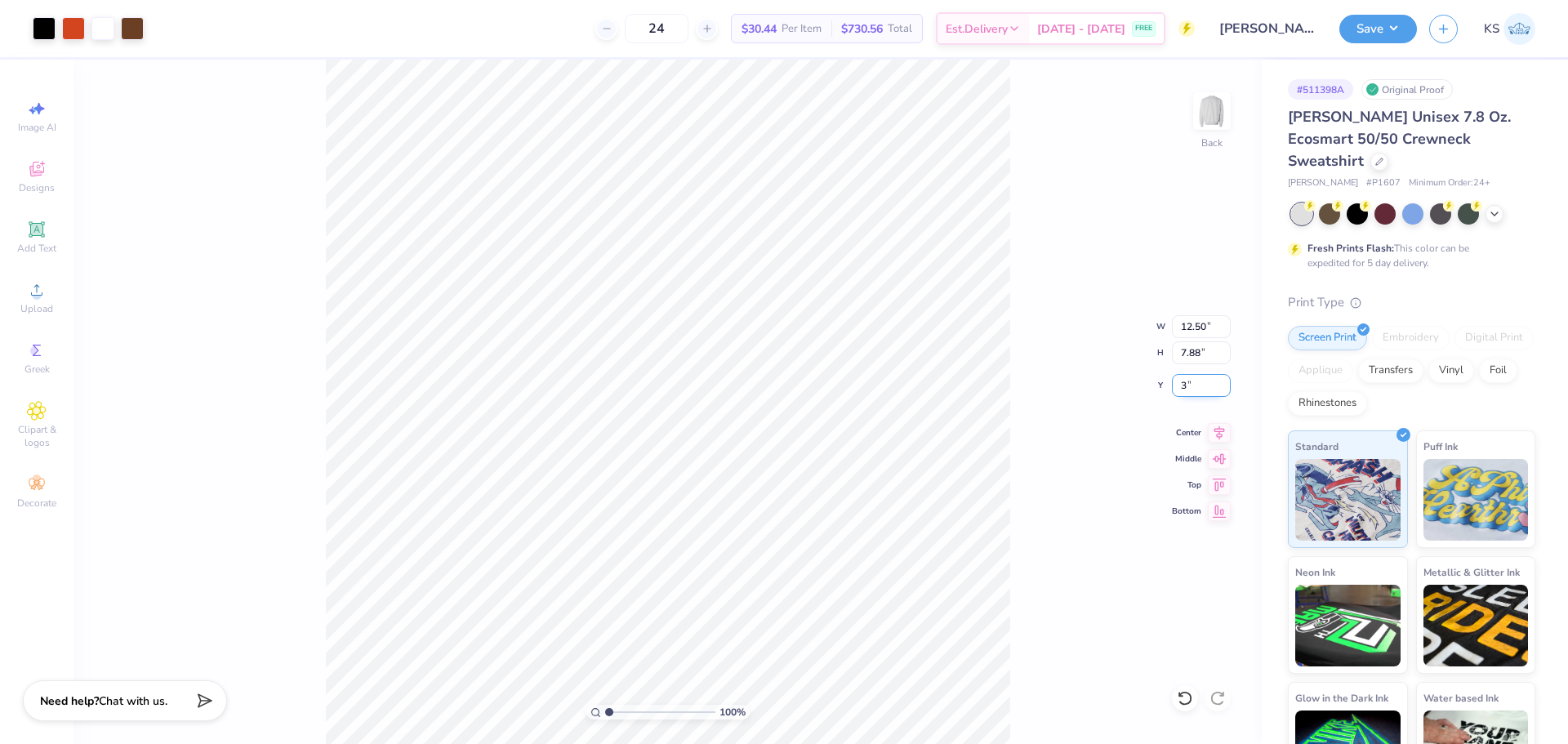
type input "3.00"
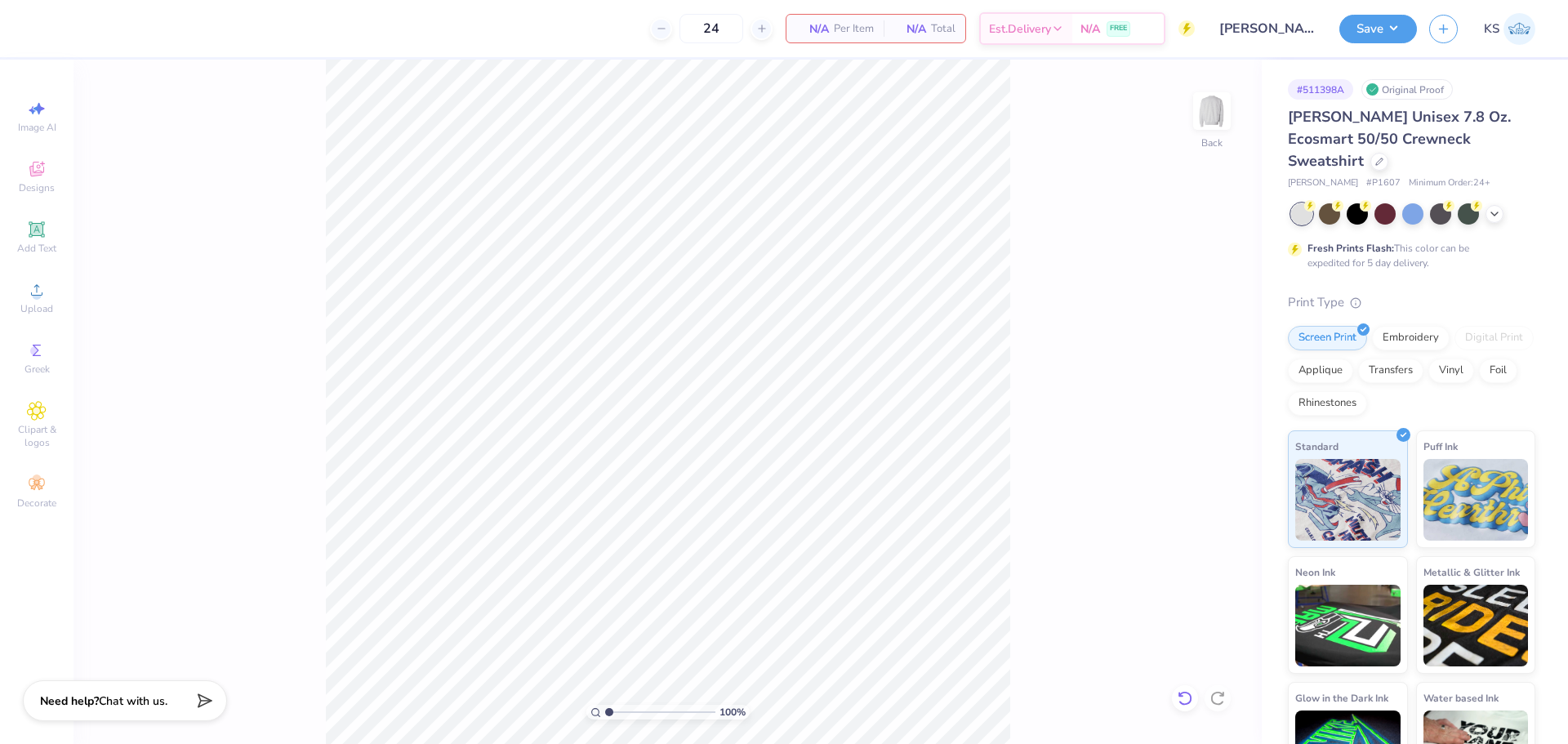
click at [1191, 693] on icon at bounding box center [1184, 697] width 16 height 16
drag, startPoint x: 611, startPoint y: 707, endPoint x: 623, endPoint y: 702, distance: 13.0
type input "2.23"
click at [623, 705] on input "range" at bounding box center [660, 712] width 110 height 15
click at [29, 238] on icon at bounding box center [37, 229] width 20 height 20
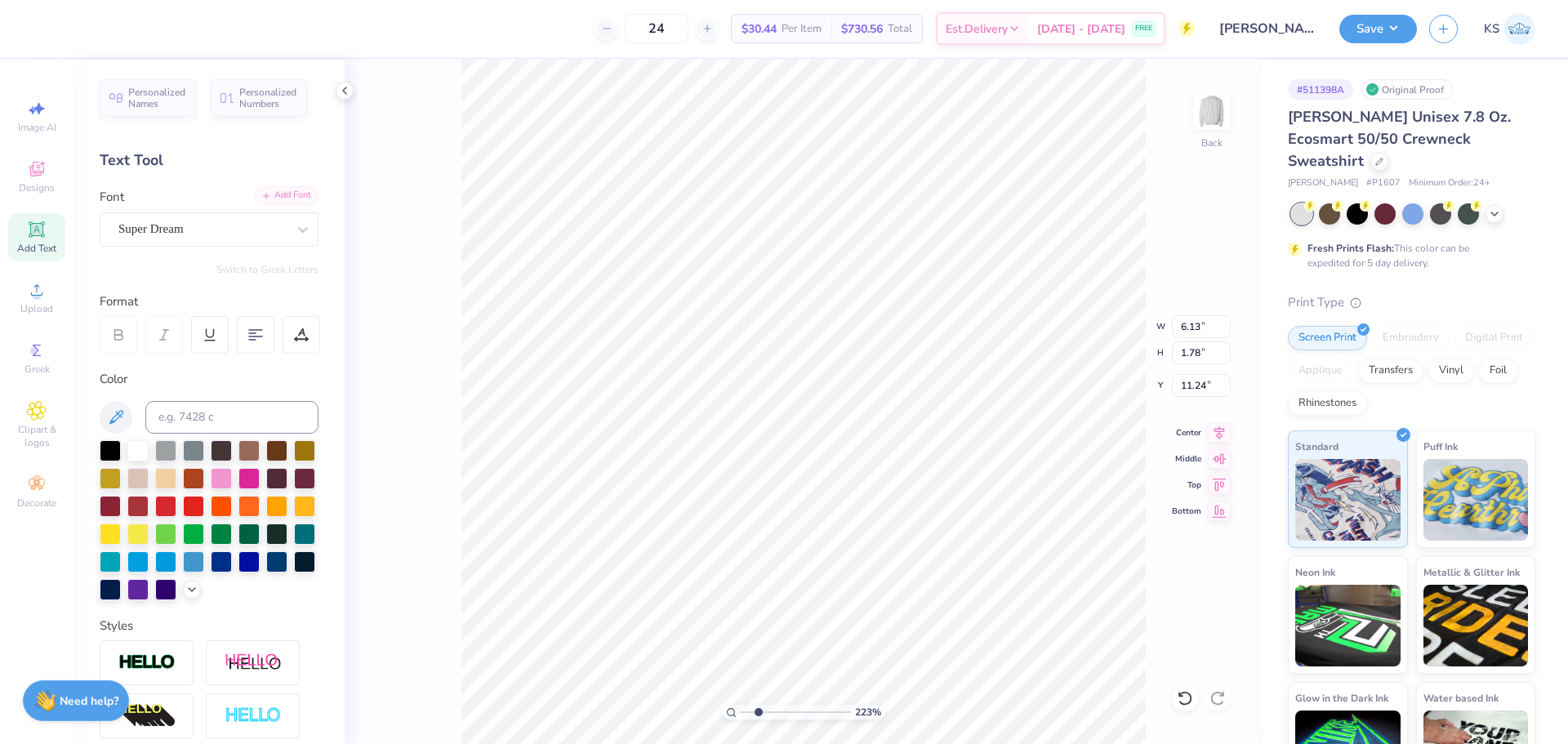
click at [261, 197] on icon at bounding box center [266, 196] width 9 height 9
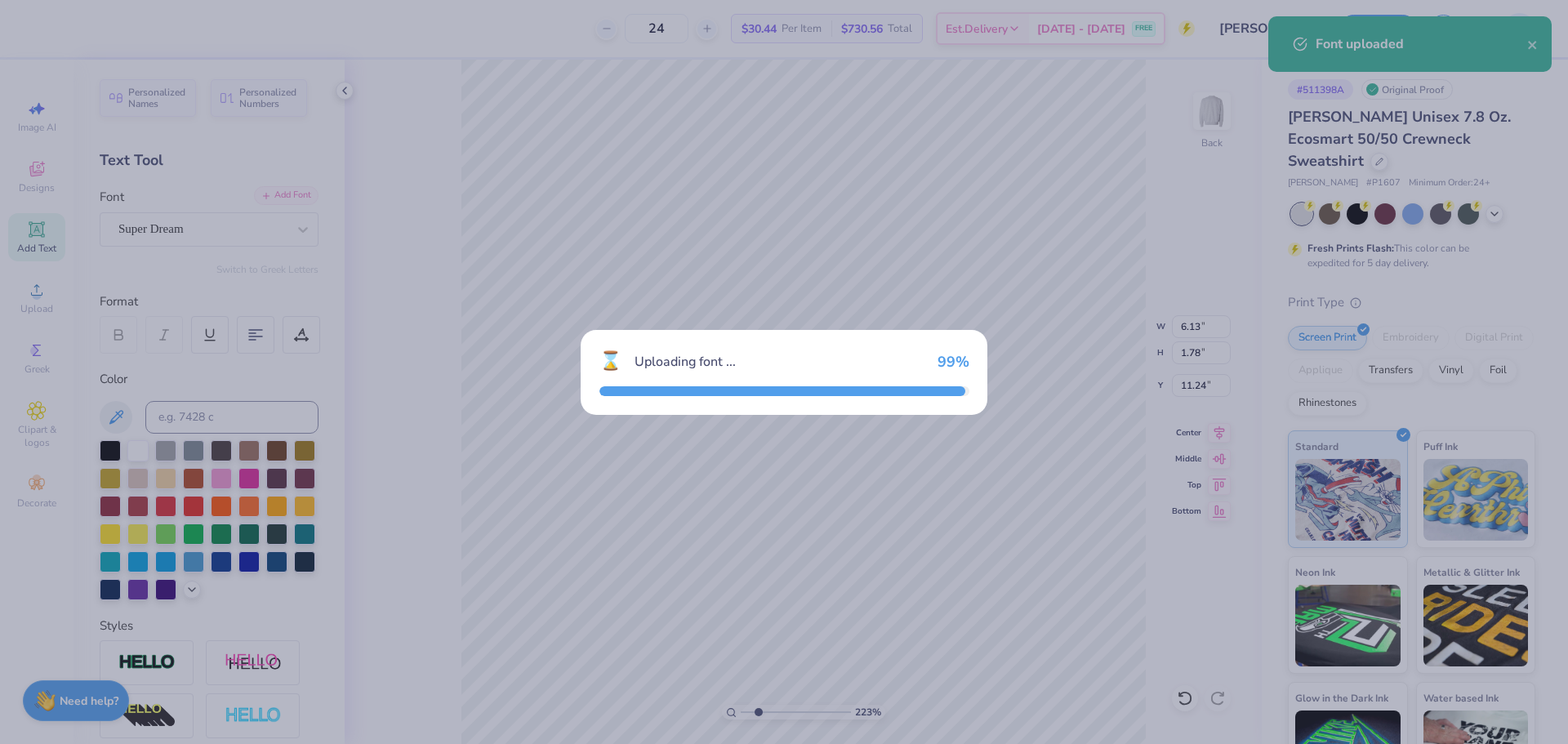
type input "5.85"
type input "1.79"
type input "11.23"
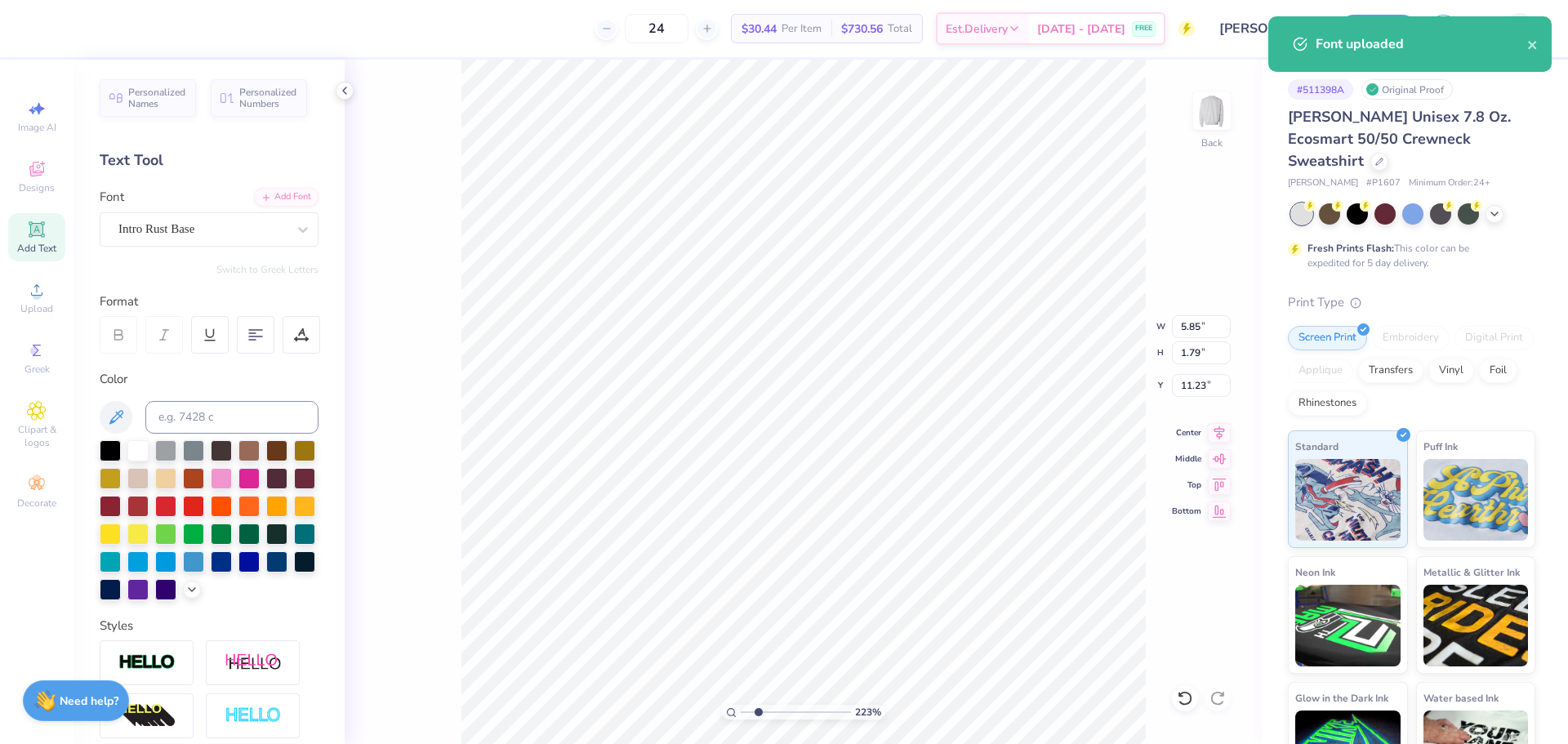
scroll to position [14, 3]
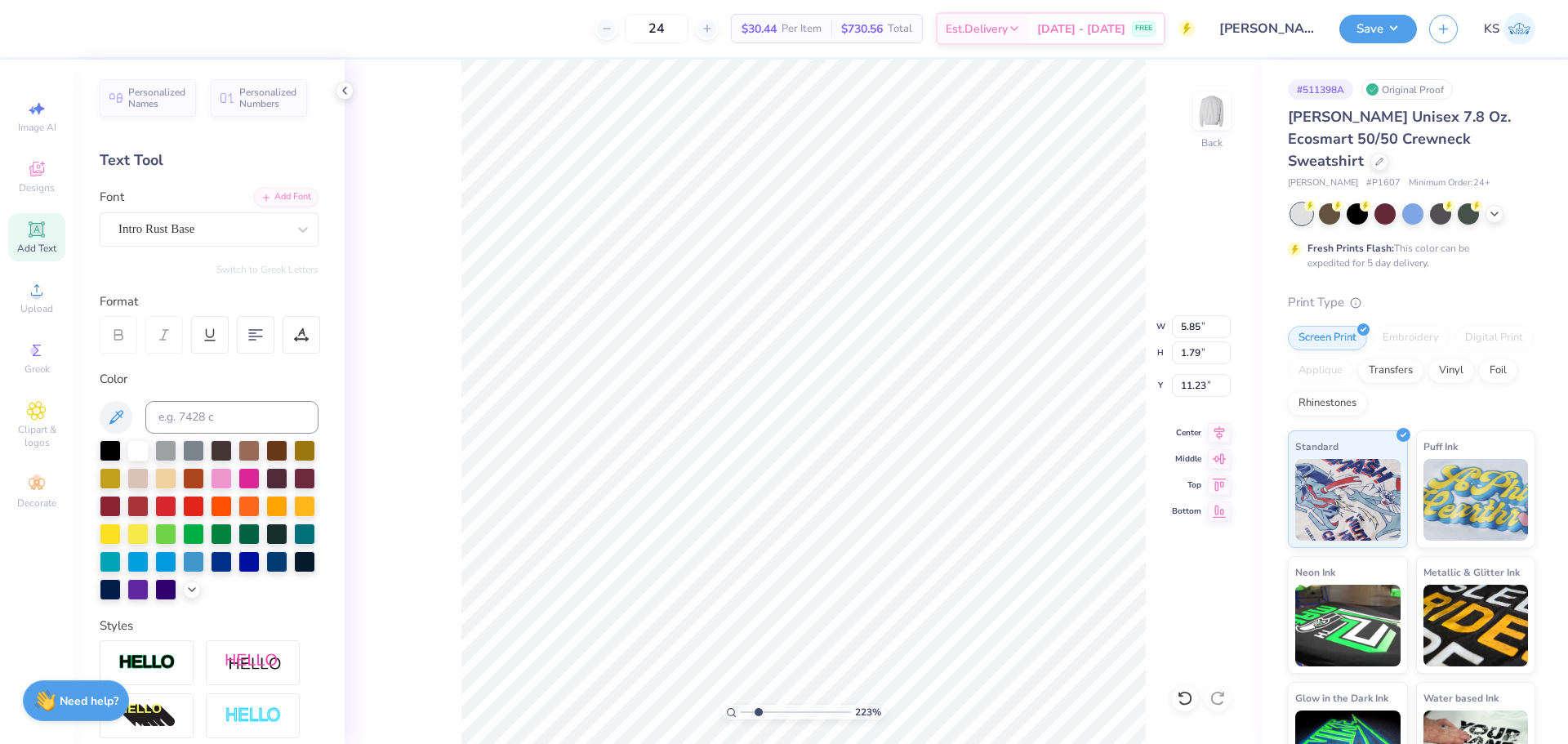
paste textarea "CINCINNATI CHILDREN’S"
type textarea "CINCINNATI CHILDREN’S"
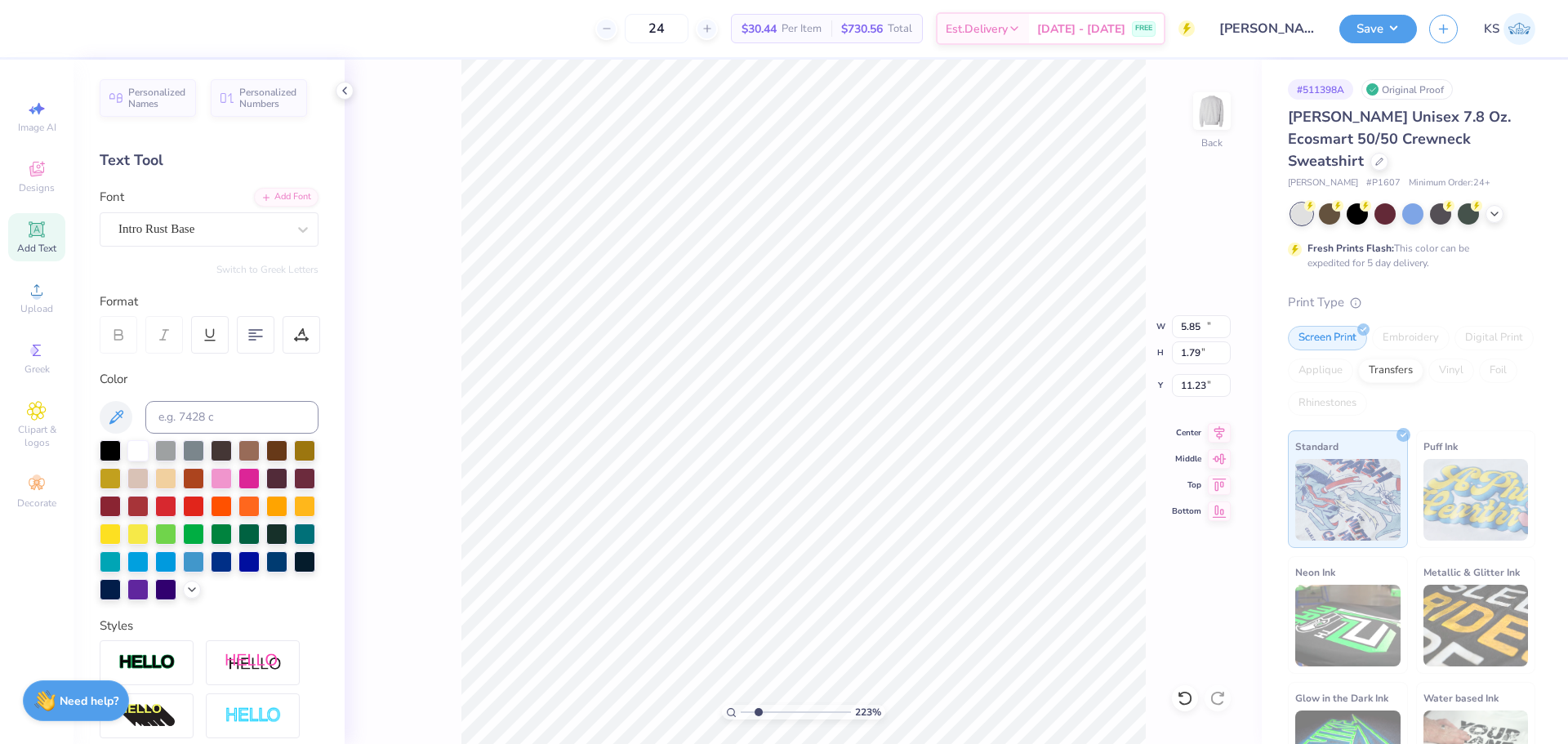
type input "15.88"
type input "0.90"
type input "11.67"
type input "12.50"
type input "7.88"
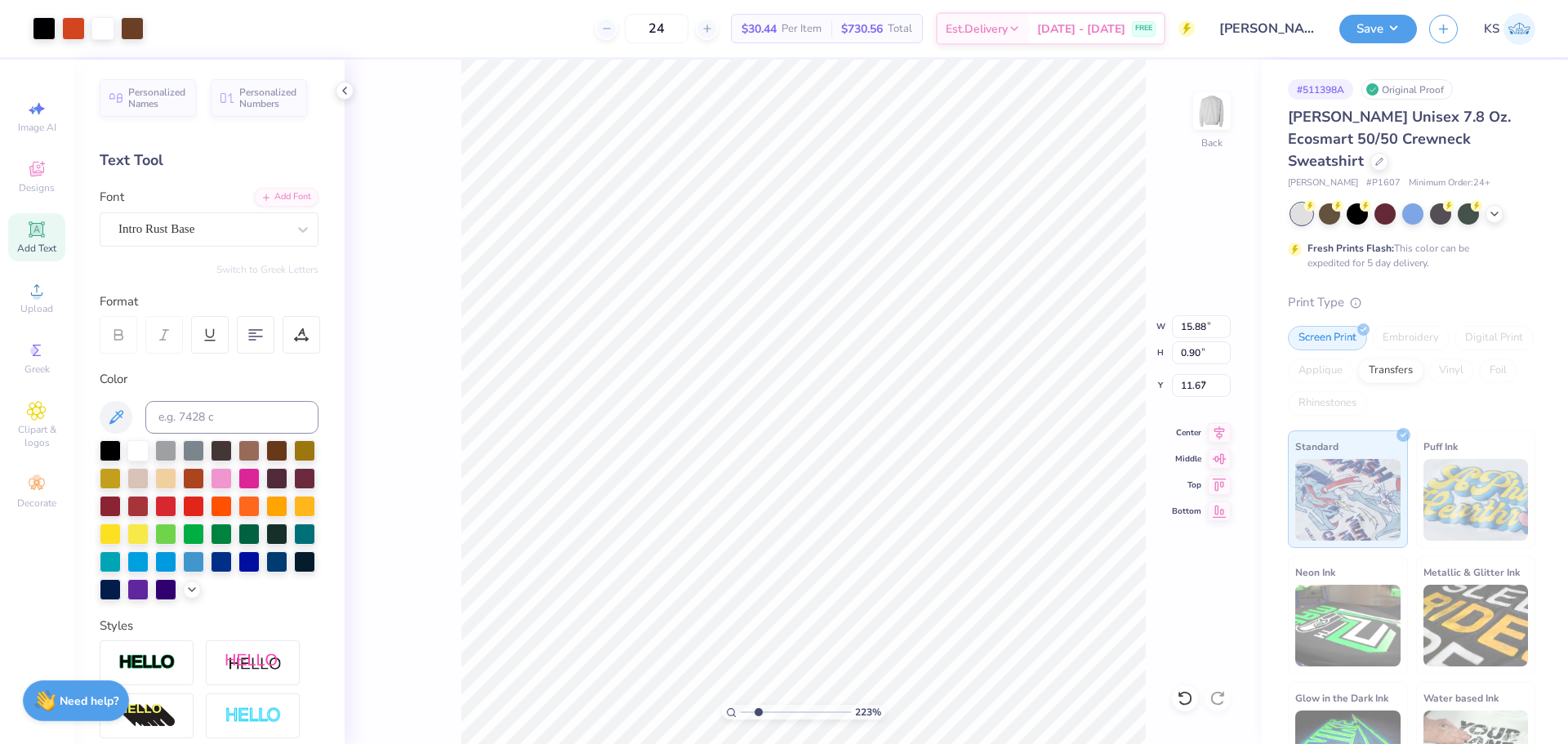
type input "3.00"
click at [1194, 332] on input "7.82" at bounding box center [1201, 327] width 59 height 22
type input "15.88"
type input "0.90"
type input "11.67"
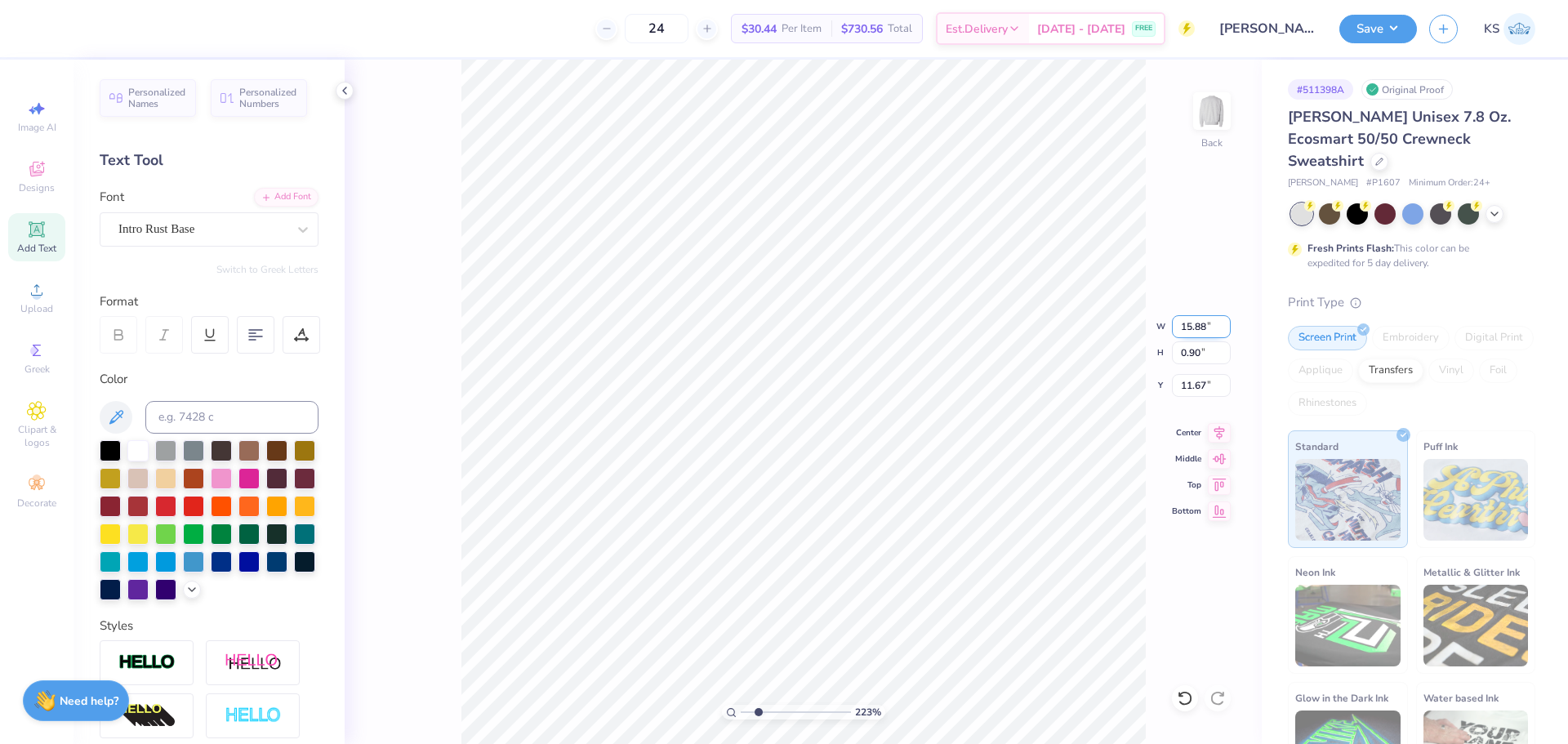
drag, startPoint x: 1204, startPoint y: 324, endPoint x: 1212, endPoint y: 320, distance: 8.9
click at [1210, 322] on input "15.88" at bounding box center [1201, 327] width 59 height 22
paste input "7.82"
type input "7.82"
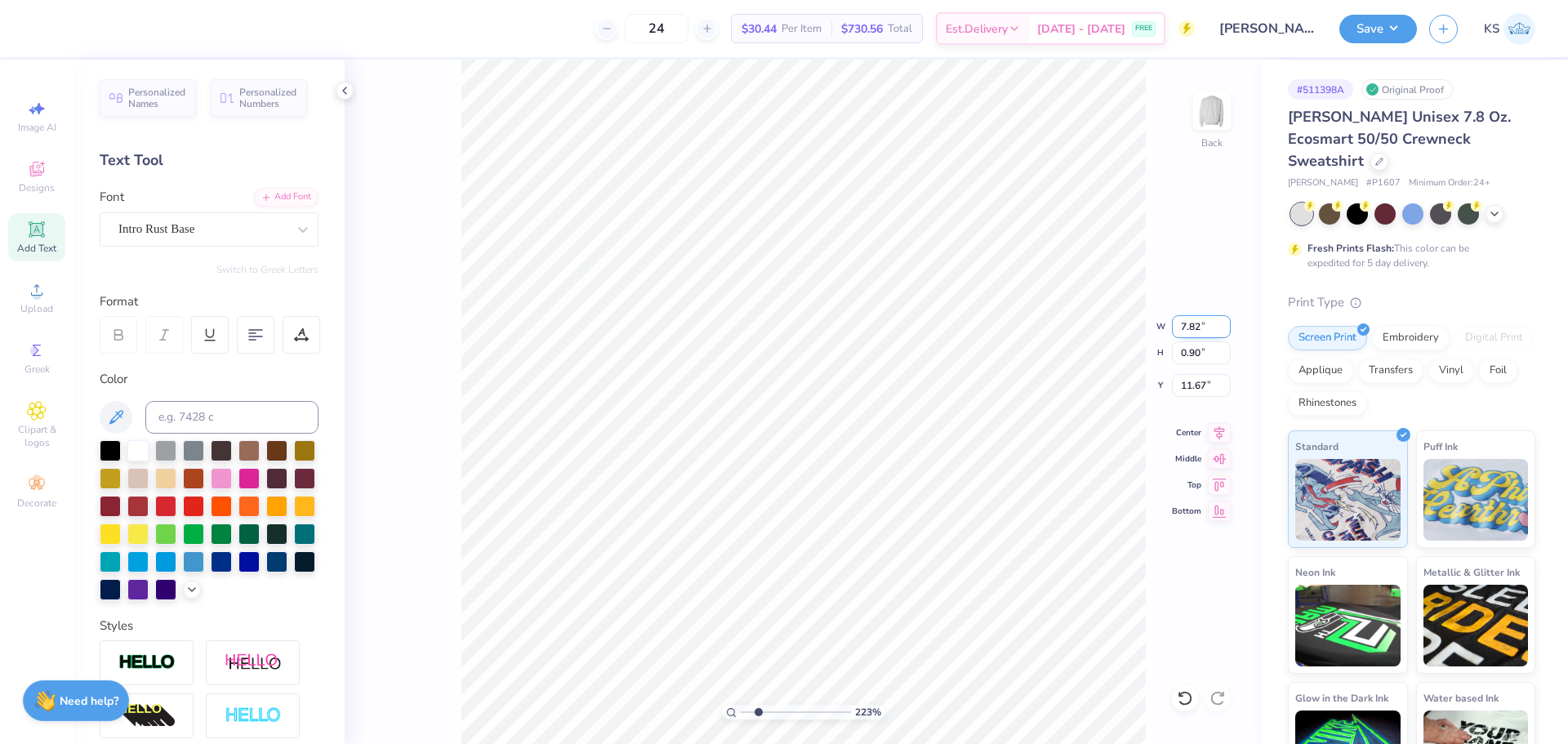
type input "0.45"
type input "11.90"
type input "0.49"
type input "9.70"
click at [1190, 351] on input "0.49" at bounding box center [1201, 353] width 59 height 22
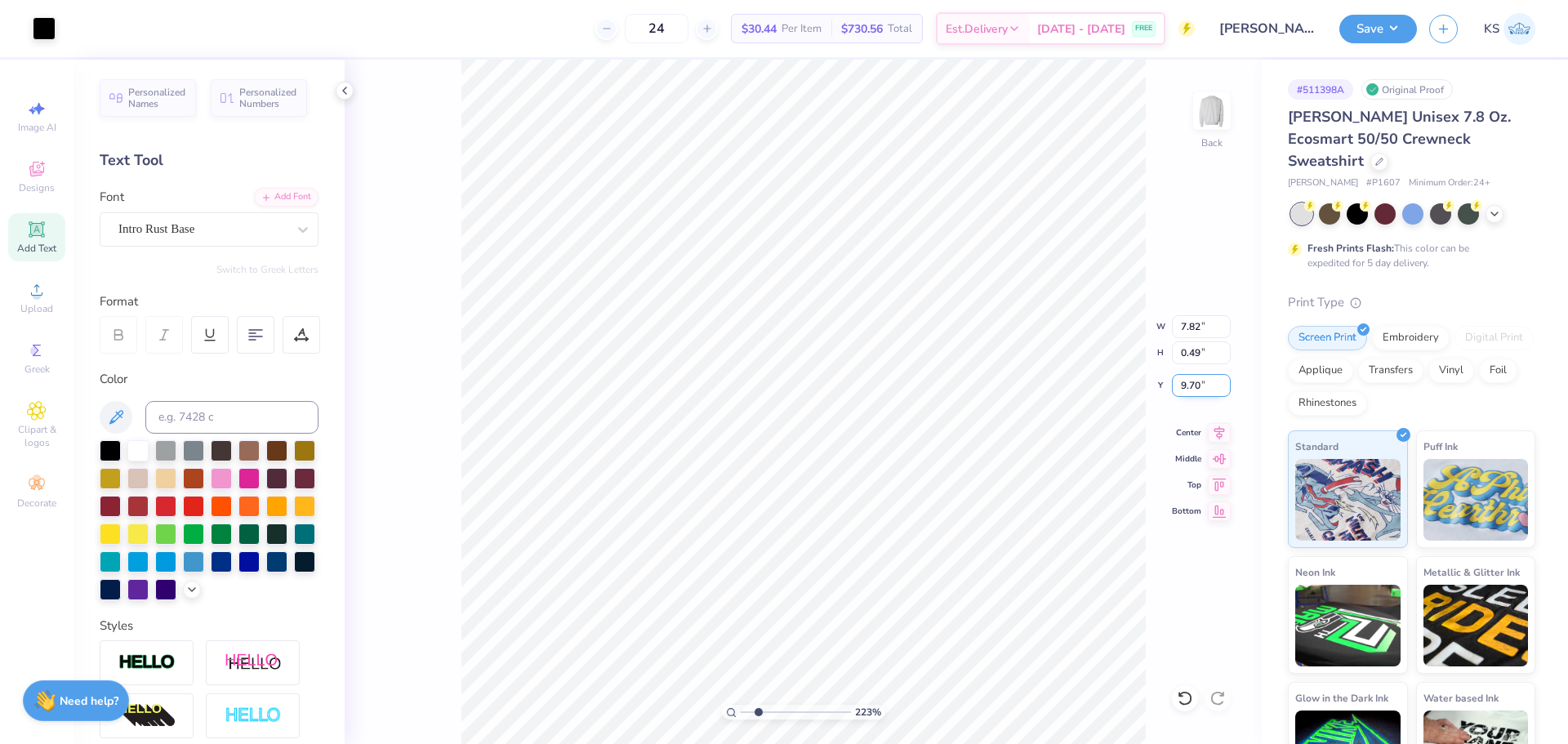
click at [1208, 387] on input "9.70" at bounding box center [1201, 386] width 59 height 22
click at [1191, 347] on input "0.45" at bounding box center [1201, 353] width 59 height 22
click at [1199, 351] on input "0.45" at bounding box center [1201, 353] width 59 height 22
type input "0.49"
type input "8.61"
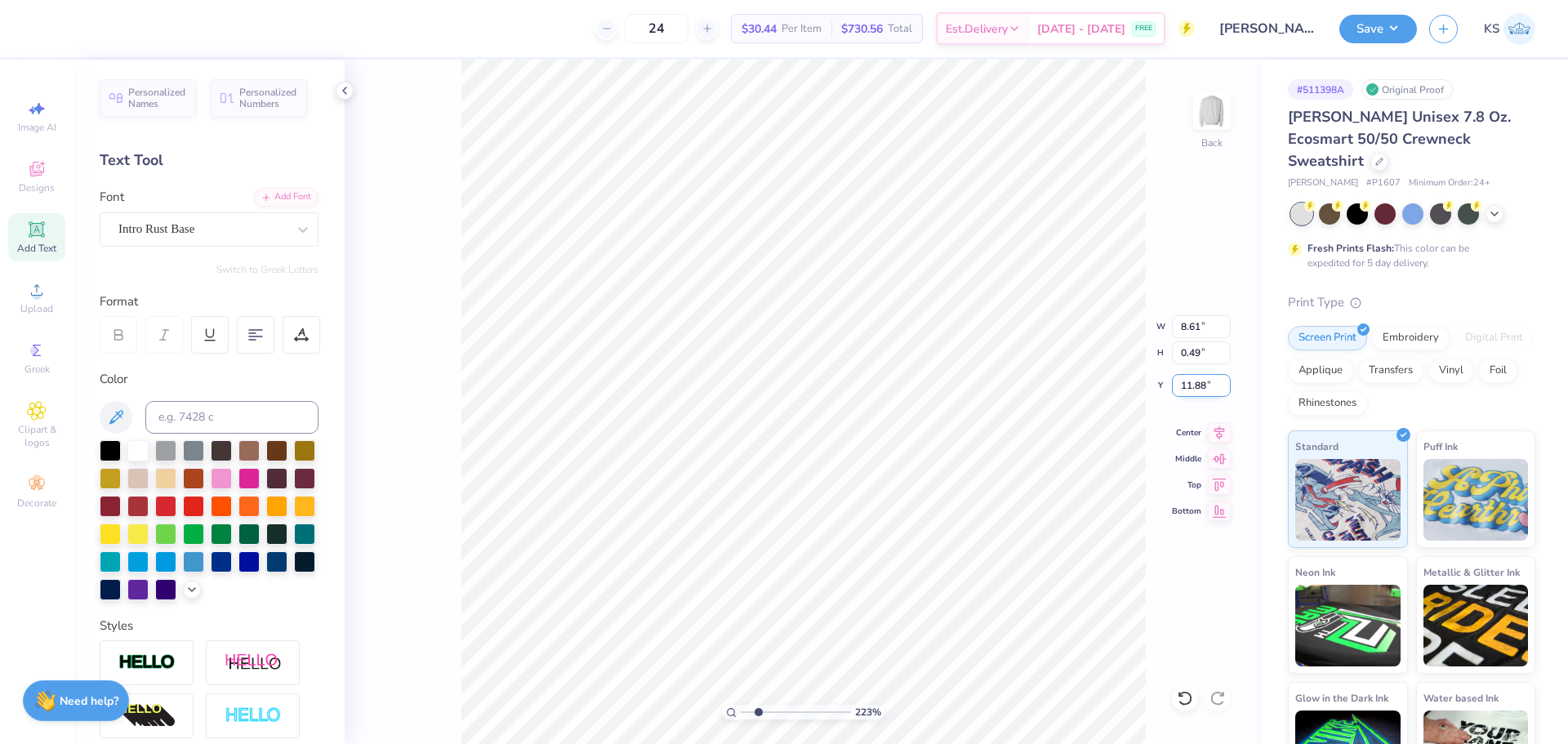
click at [1212, 387] on input "11.88" at bounding box center [1201, 386] width 59 height 22
paste input "9.70"
type input "9.70"
click at [87, 445] on div "Personalized Names Personalized Numbers Text Tool Add Font Font Intro Rust Base…" at bounding box center [210, 401] width 271 height 684
click at [110, 447] on div at bounding box center [110, 448] width 22 height 22
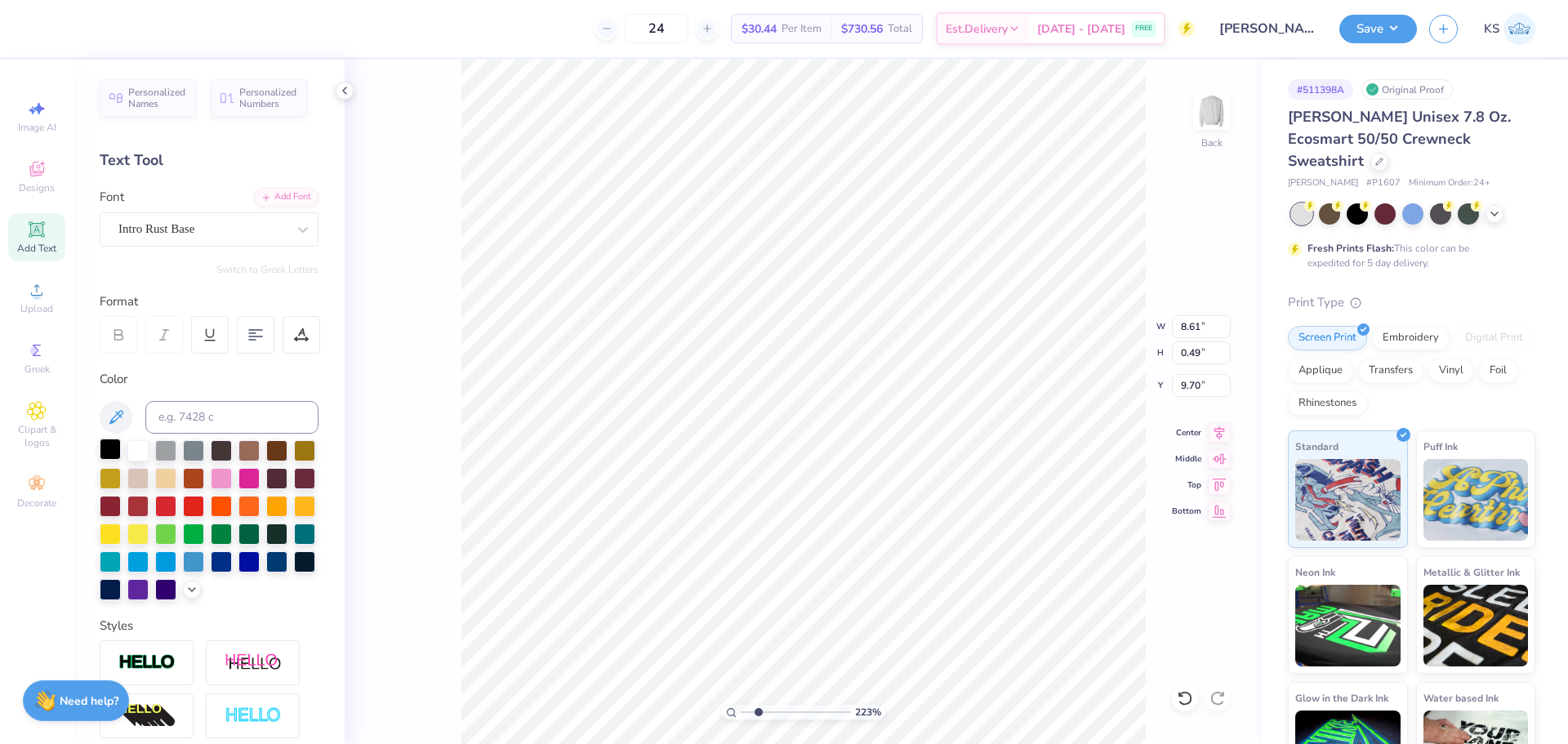
type input "2.71"
type input "10.39"
click at [1193, 350] on input "0.49" at bounding box center [1201, 353] width 59 height 22
click at [1202, 390] on input "10.39" at bounding box center [1201, 386] width 59 height 22
click at [1211, 358] on input "0.49" at bounding box center [1201, 353] width 59 height 22
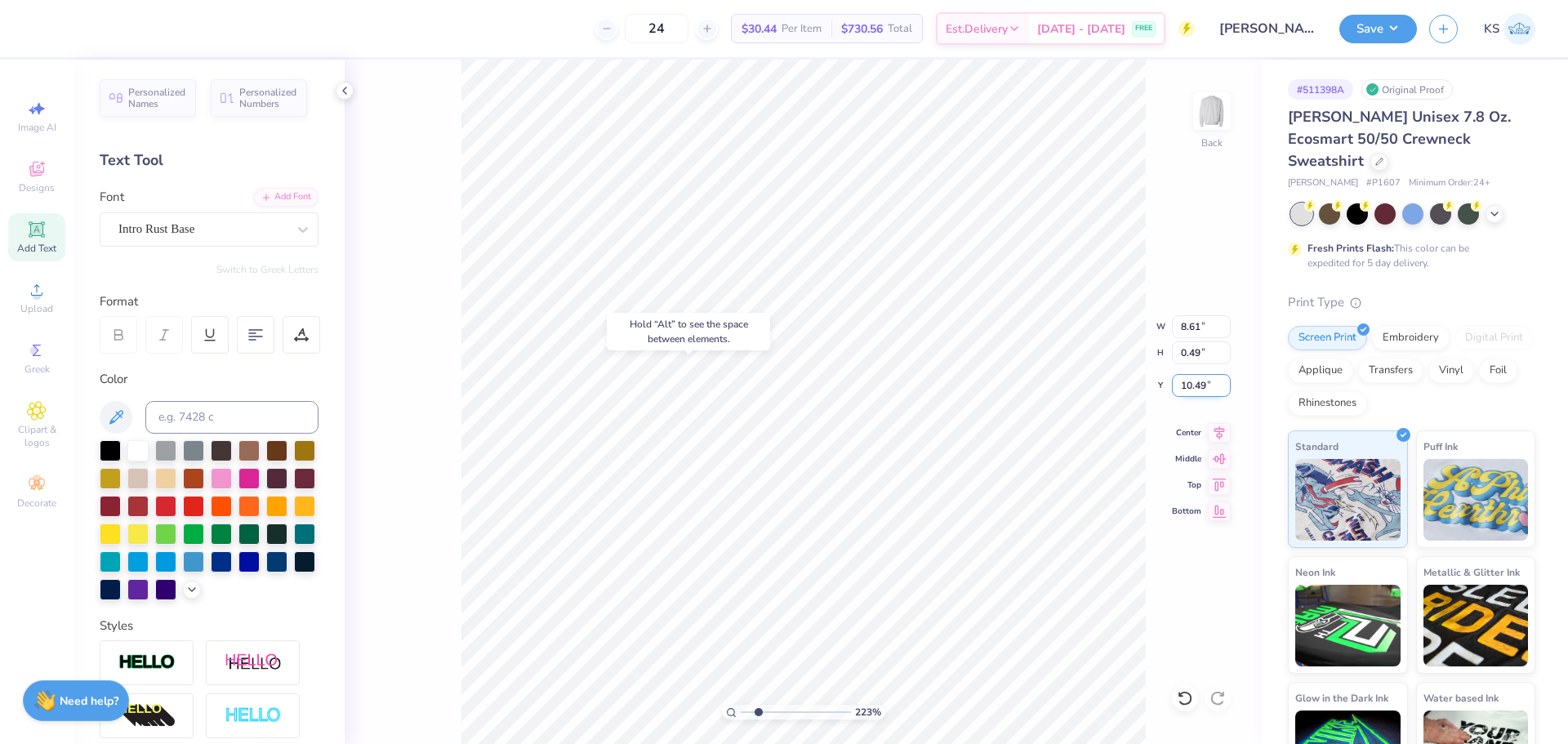
click at [1212, 381] on input "10.49" at bounding box center [1201, 386] width 59 height 22
paste input "3"
type input "10.39"
type textarea "EST. 1986"
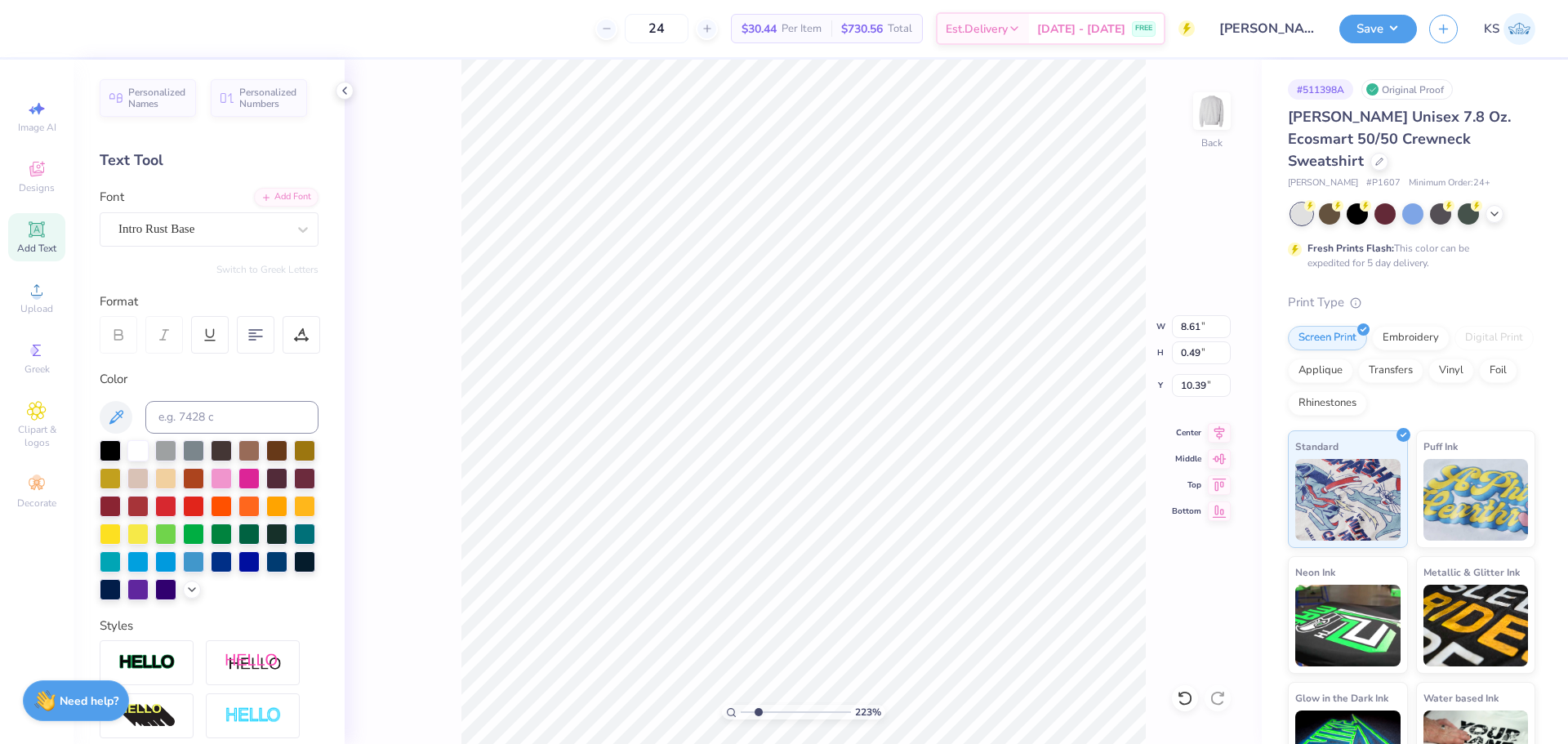
type input "3.04"
click at [1224, 436] on icon at bounding box center [1219, 430] width 22 height 20
type input "8.61"
type input "9.70"
click at [1216, 429] on icon at bounding box center [1219, 430] width 10 height 14
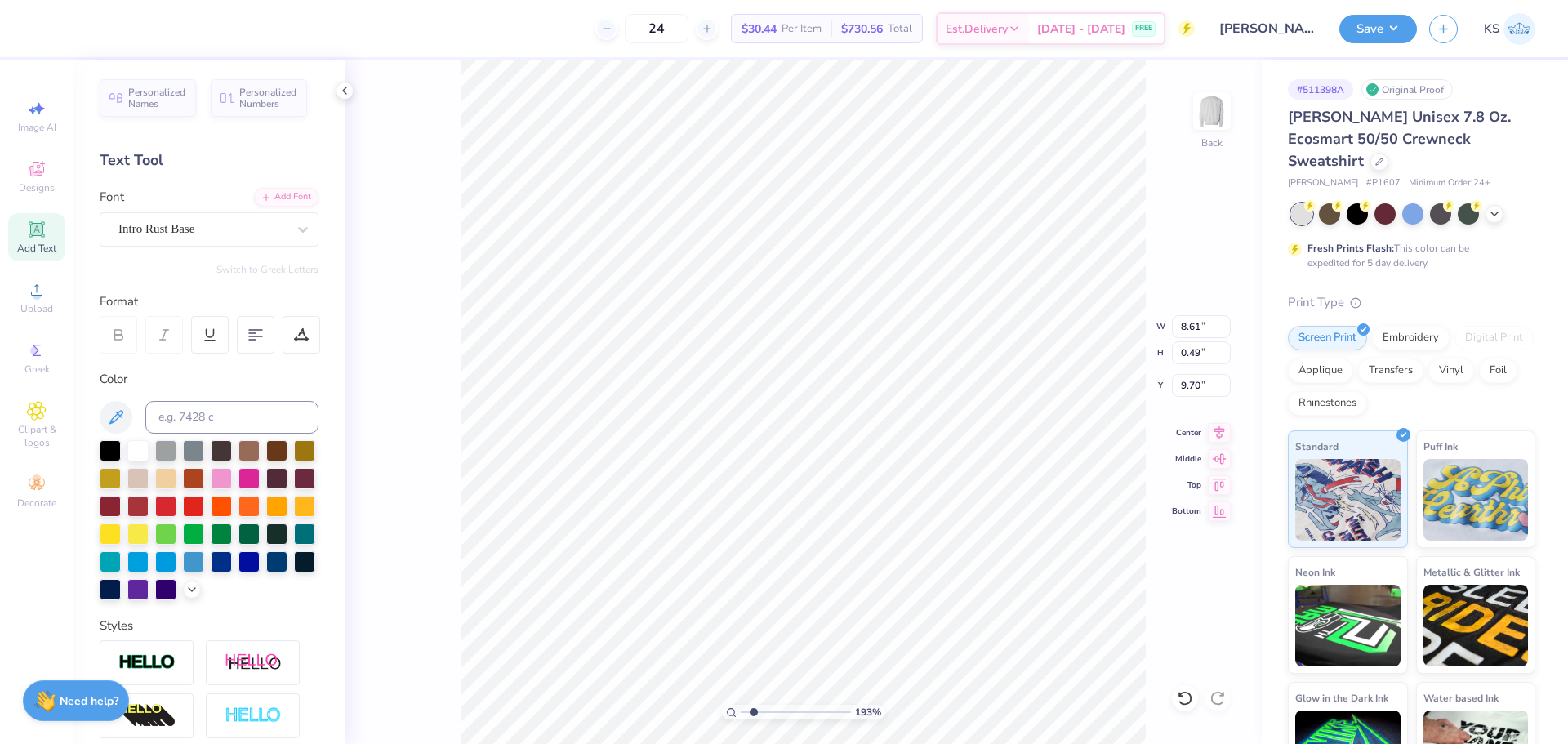
type input "1.86"
click at [754, 708] on input "range" at bounding box center [796, 712] width 110 height 15
click at [877, 553] on li "Group" at bounding box center [885, 564] width 128 height 32
click at [898, 560] on li "Group" at bounding box center [892, 564] width 128 height 32
type input "7.88"
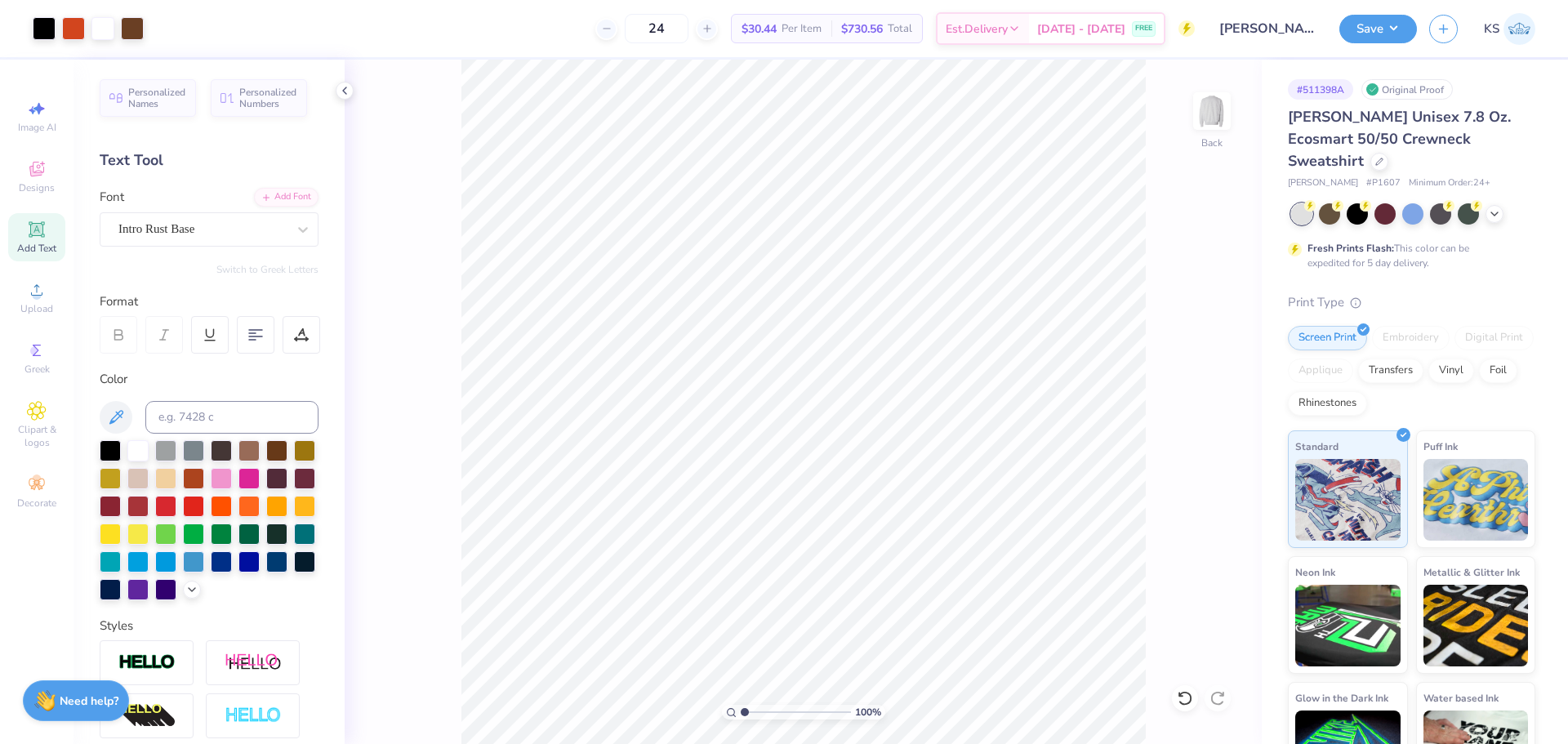
drag, startPoint x: 752, startPoint y: 707, endPoint x: 699, endPoint y: 705, distance: 53.0
type input "1"
click at [740, 705] on input "range" at bounding box center [796, 712] width 110 height 15
click at [45, 291] on icon at bounding box center [37, 289] width 20 height 20
click at [1197, 326] on input "15.00" at bounding box center [1201, 327] width 59 height 22
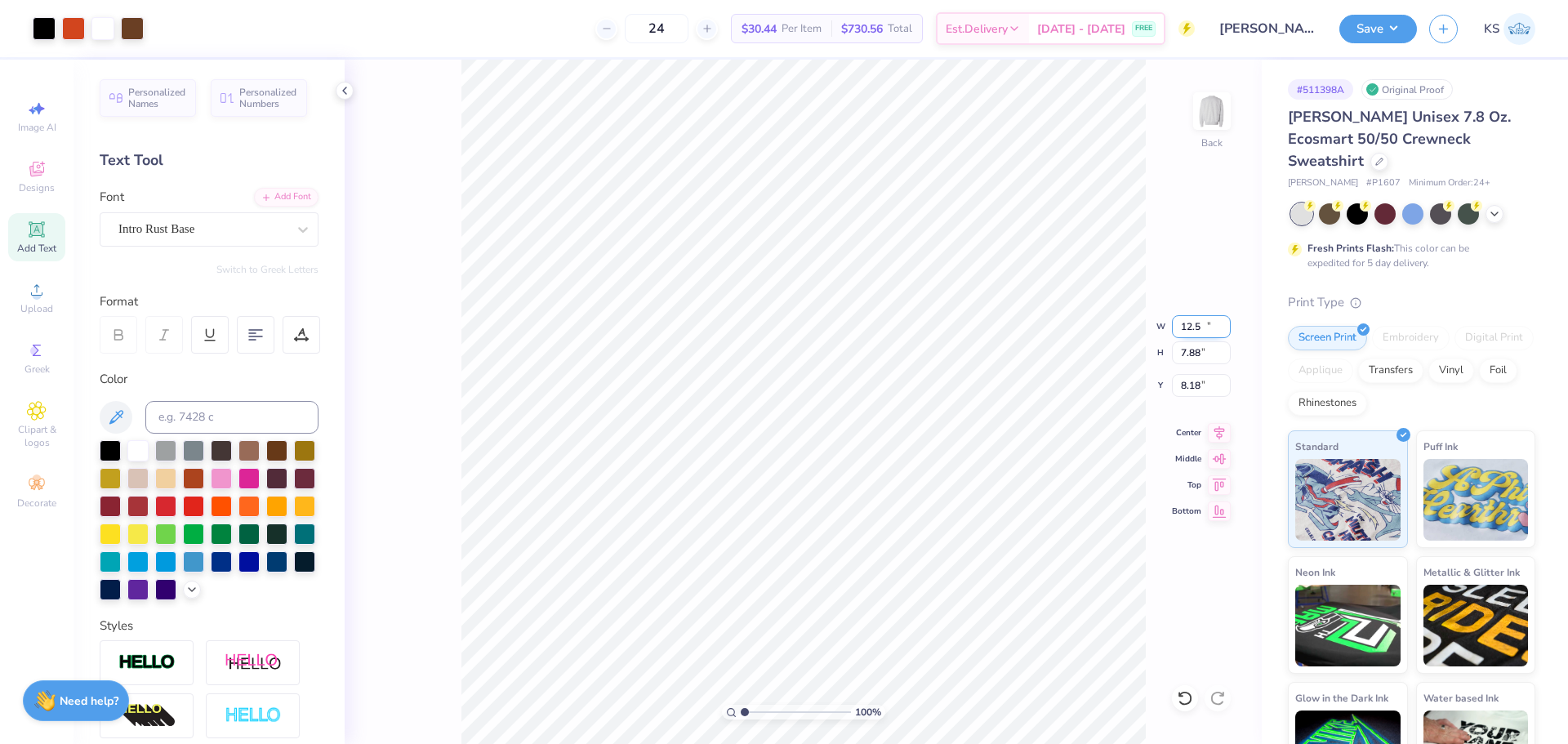
type input "12.50"
type input "7.88"
click at [1193, 381] on input "8.18" at bounding box center [1201, 386] width 59 height 22
type input "3.00"
type input "2.15"
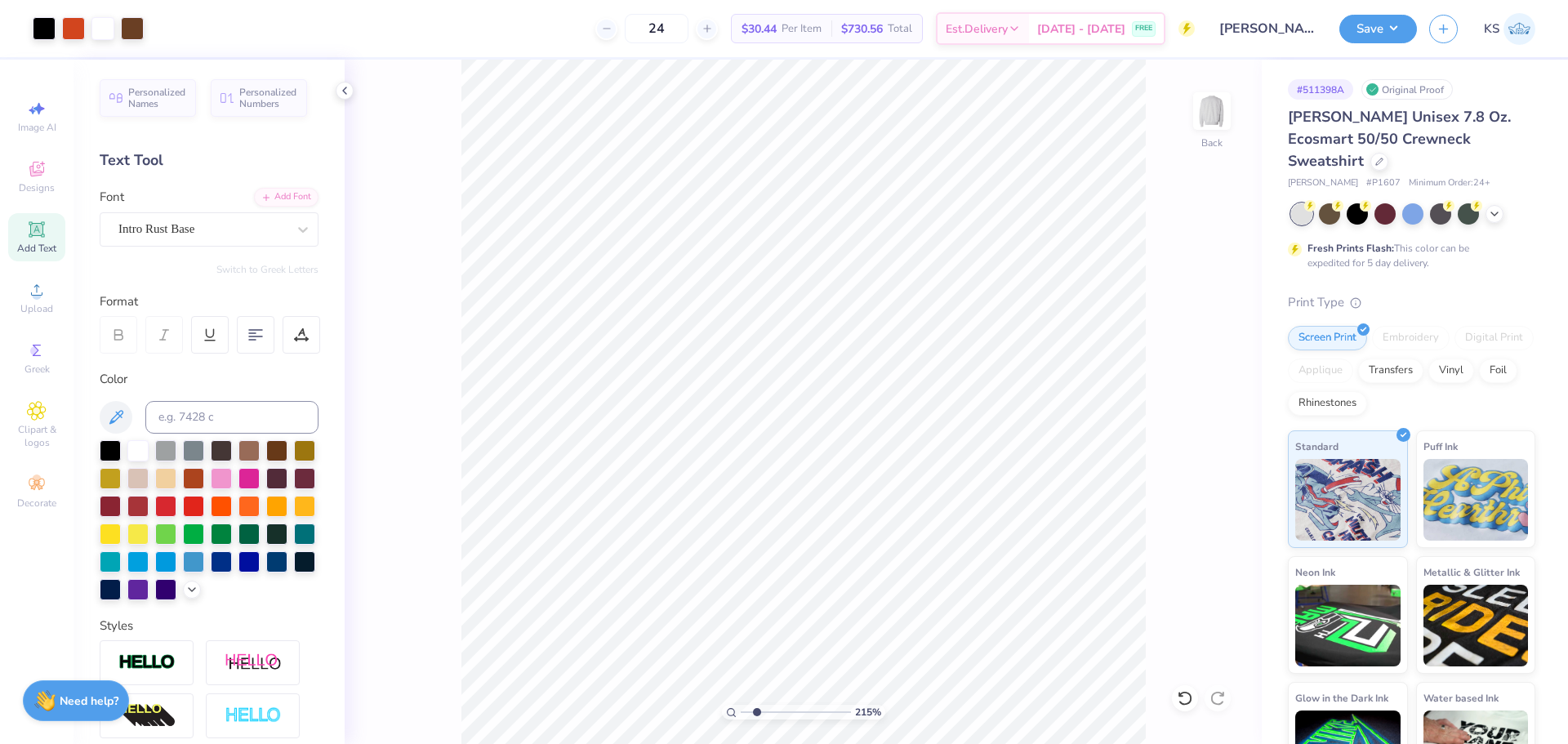
click at [757, 708] on input "range" at bounding box center [796, 712] width 110 height 15
click at [947, 479] on li "Group" at bounding box center [940, 486] width 128 height 32
type input "6.34"
click at [898, 563] on li "Group" at bounding box center [891, 564] width 128 height 32
type input "11.03"
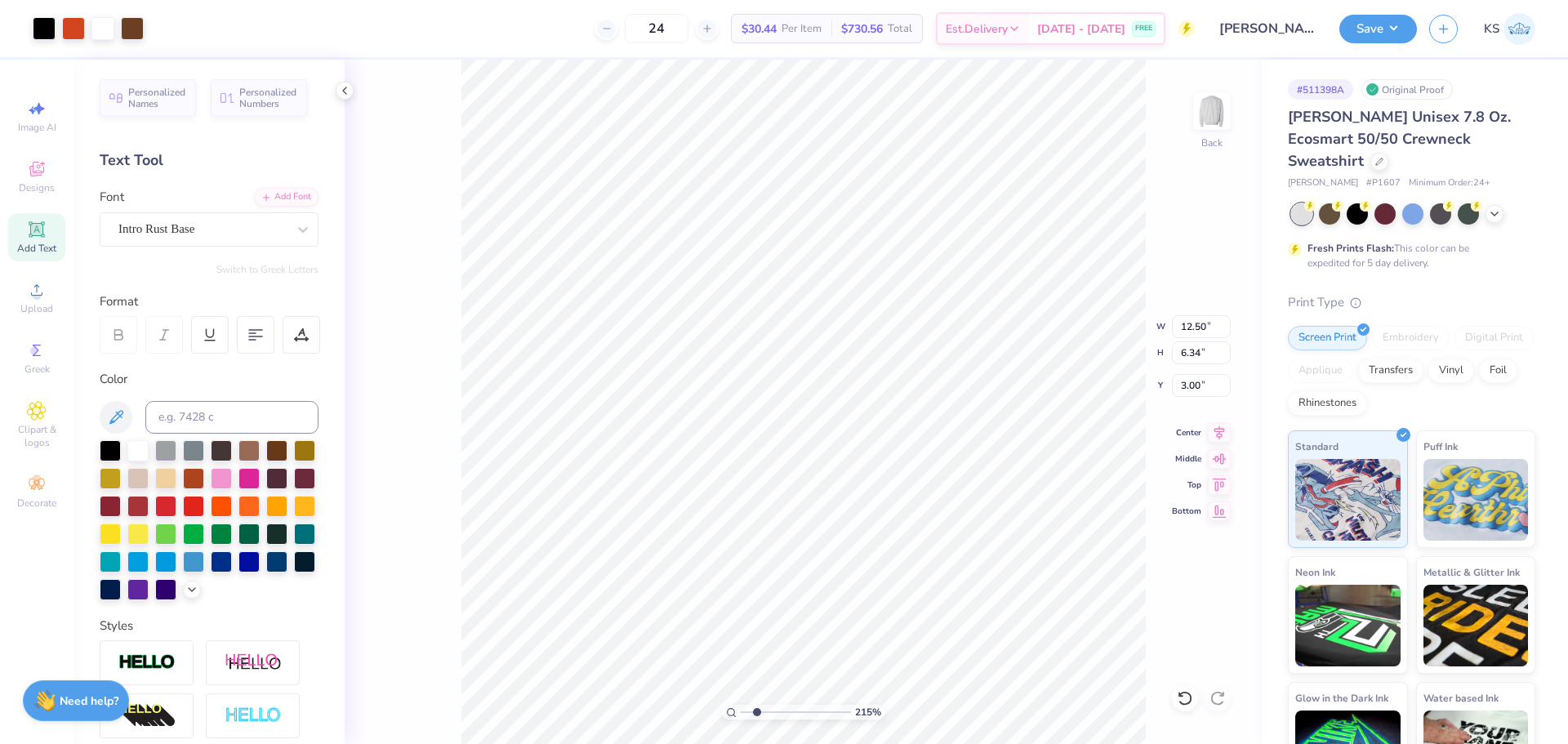
type input "4.84"
type input "6.04"
drag, startPoint x: 757, startPoint y: 715, endPoint x: 635, endPoint y: 705, distance: 122.4
type input "1"
click at [740, 705] on input "range" at bounding box center [796, 712] width 110 height 15
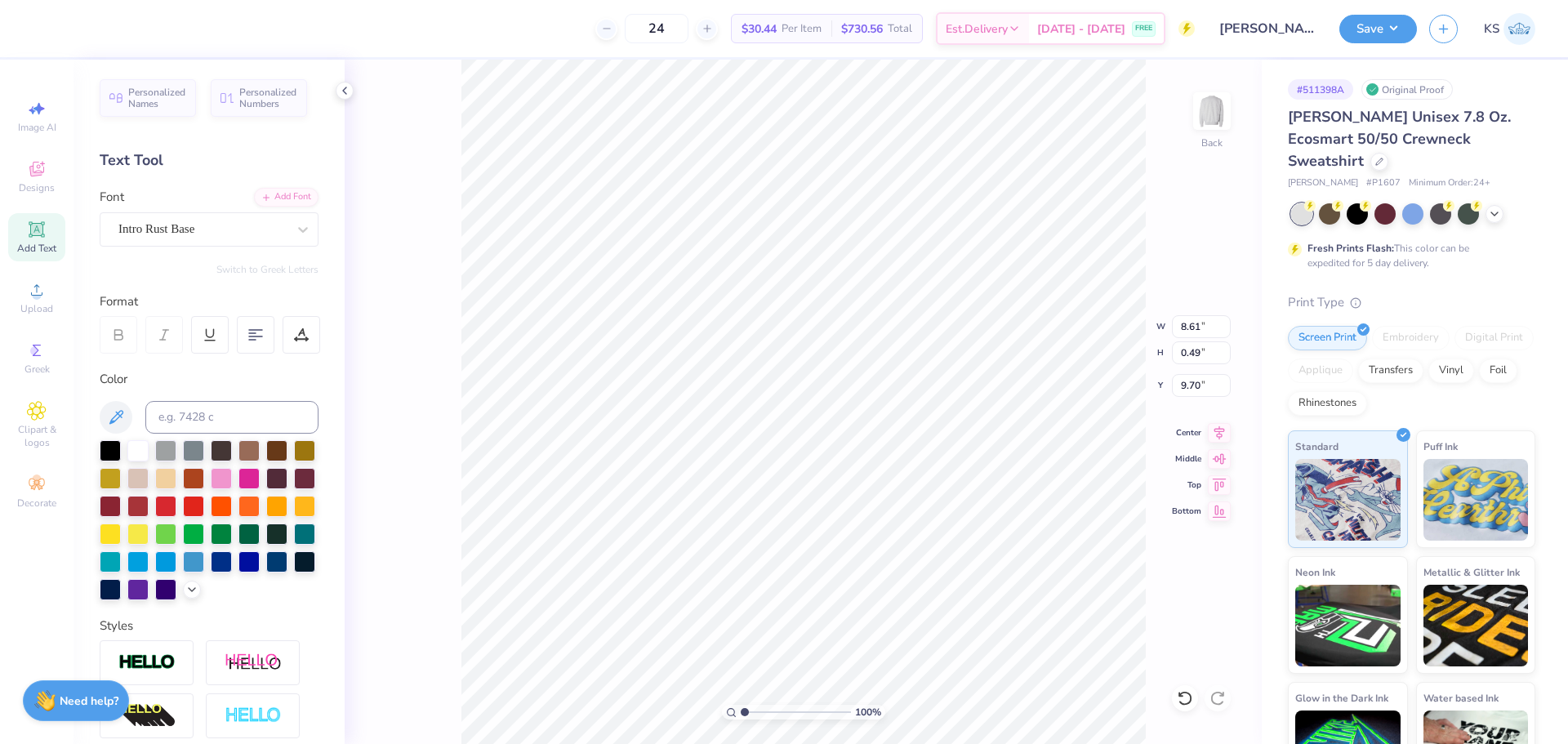
type input "3.04"
type input "10.39"
click at [1404, 25] on button "Save" at bounding box center [1378, 26] width 78 height 29
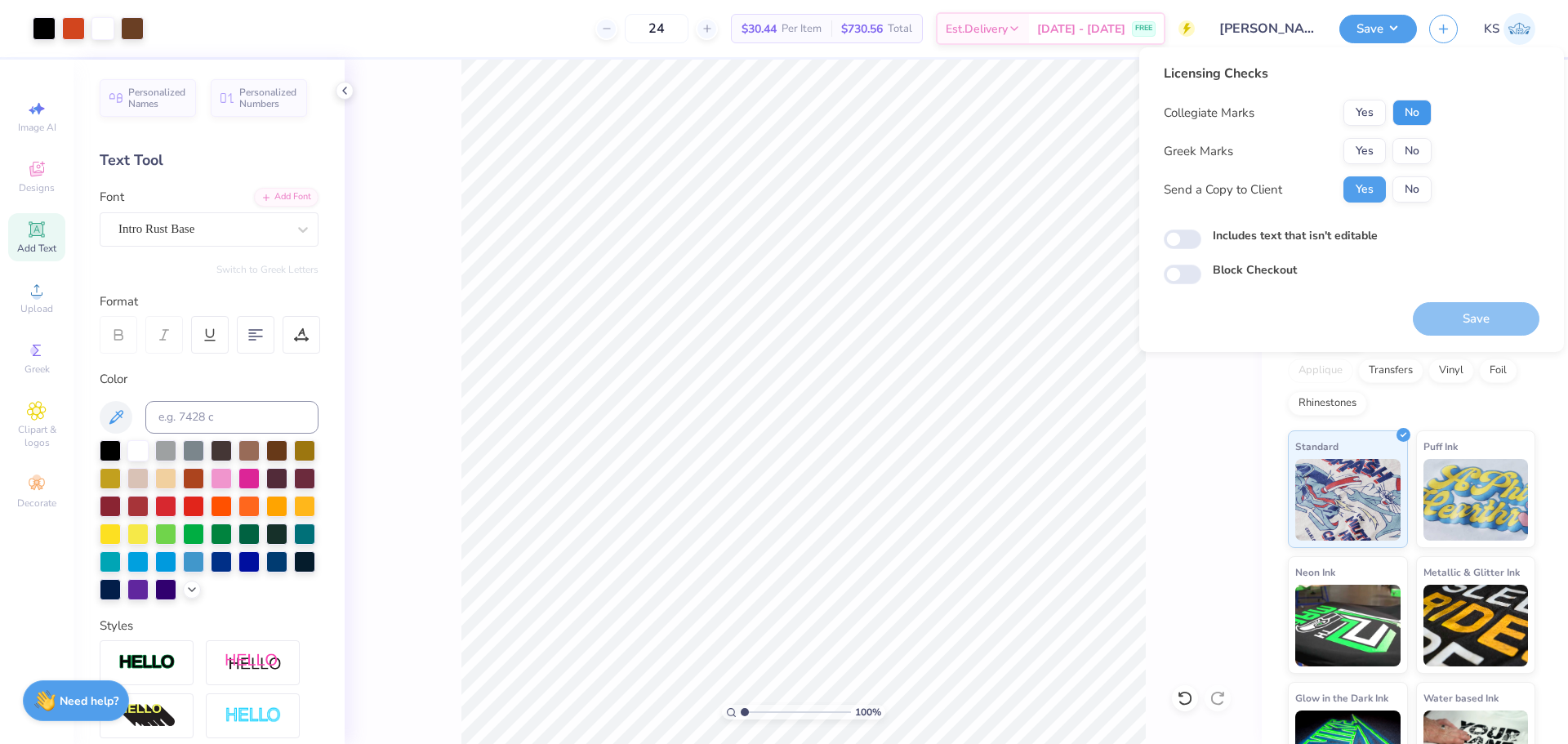
click at [1421, 113] on button "No" at bounding box center [1412, 112] width 39 height 26
click at [1416, 152] on button "No" at bounding box center [1412, 151] width 39 height 26
click at [1424, 317] on button "Save" at bounding box center [1475, 319] width 126 height 34
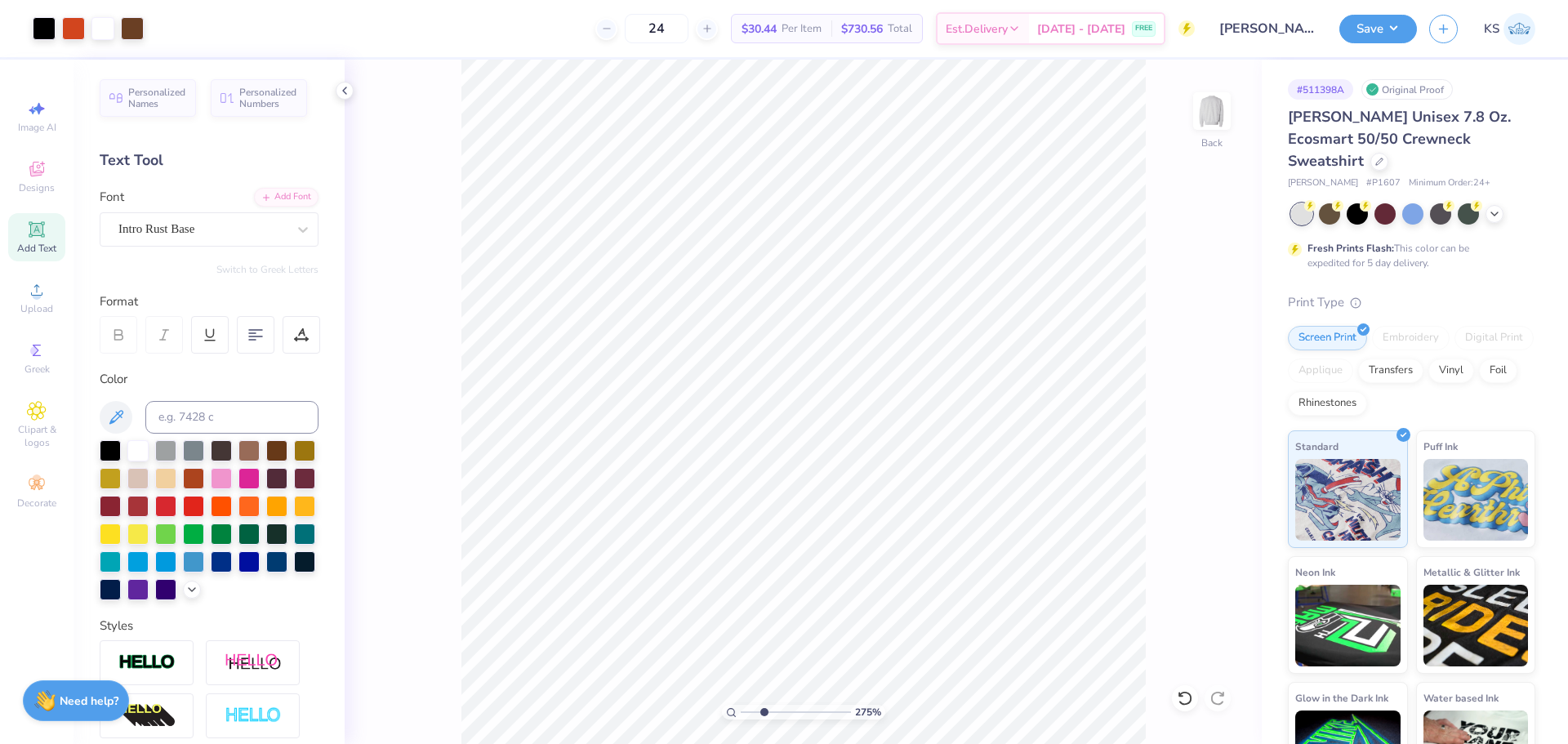
click at [764, 712] on input "range" at bounding box center [796, 712] width 110 height 15
click at [1019, 559] on li "Group" at bounding box center [1016, 564] width 128 height 32
drag, startPoint x: 766, startPoint y: 709, endPoint x: 755, endPoint y: 711, distance: 11.2
type input "1.93"
click at [755, 711] on input "range" at bounding box center [796, 712] width 110 height 15
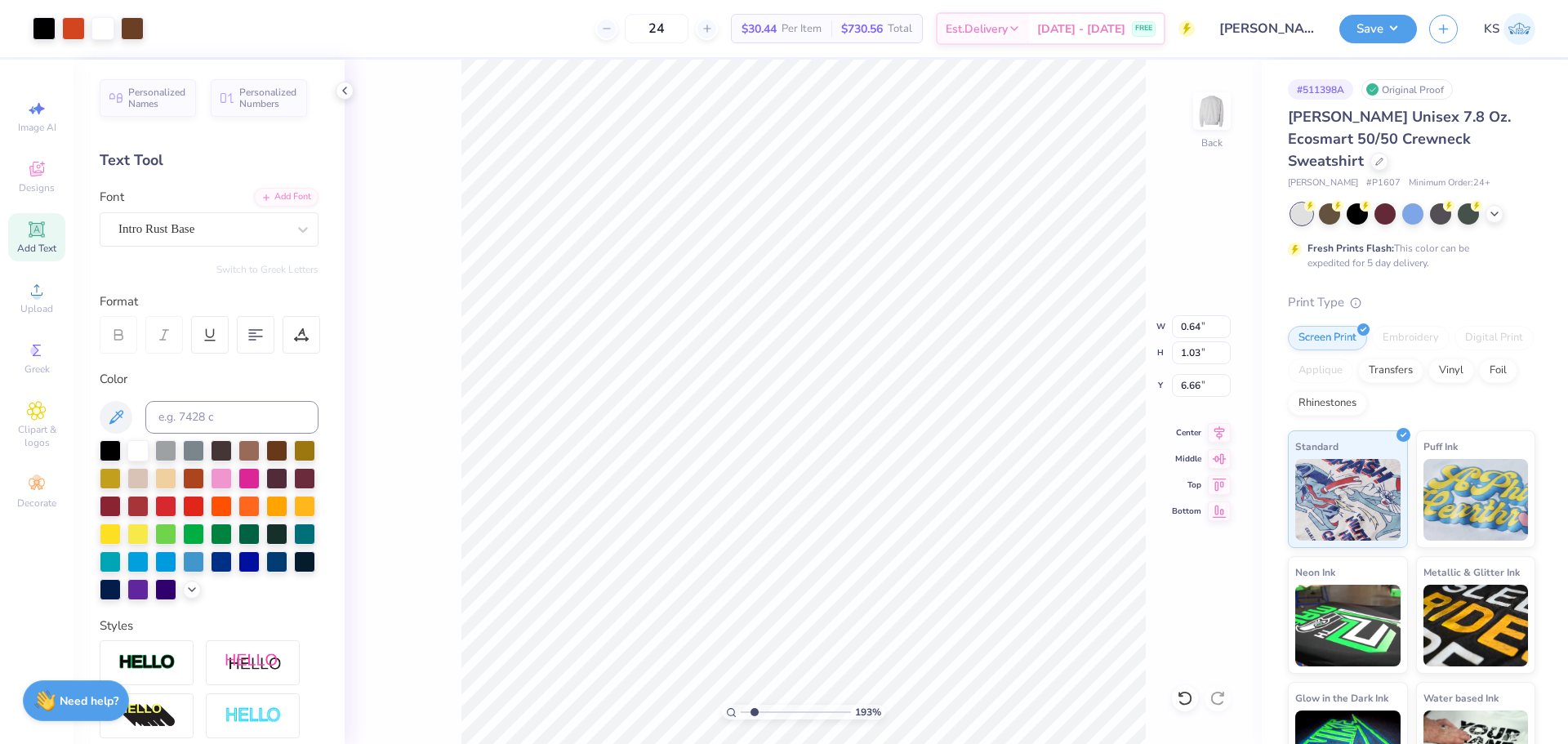
type input "12.50"
type input "6.34"
type input "3.00"
click at [872, 566] on li "Group" at bounding box center [878, 564] width 128 height 32
type input "0.64"
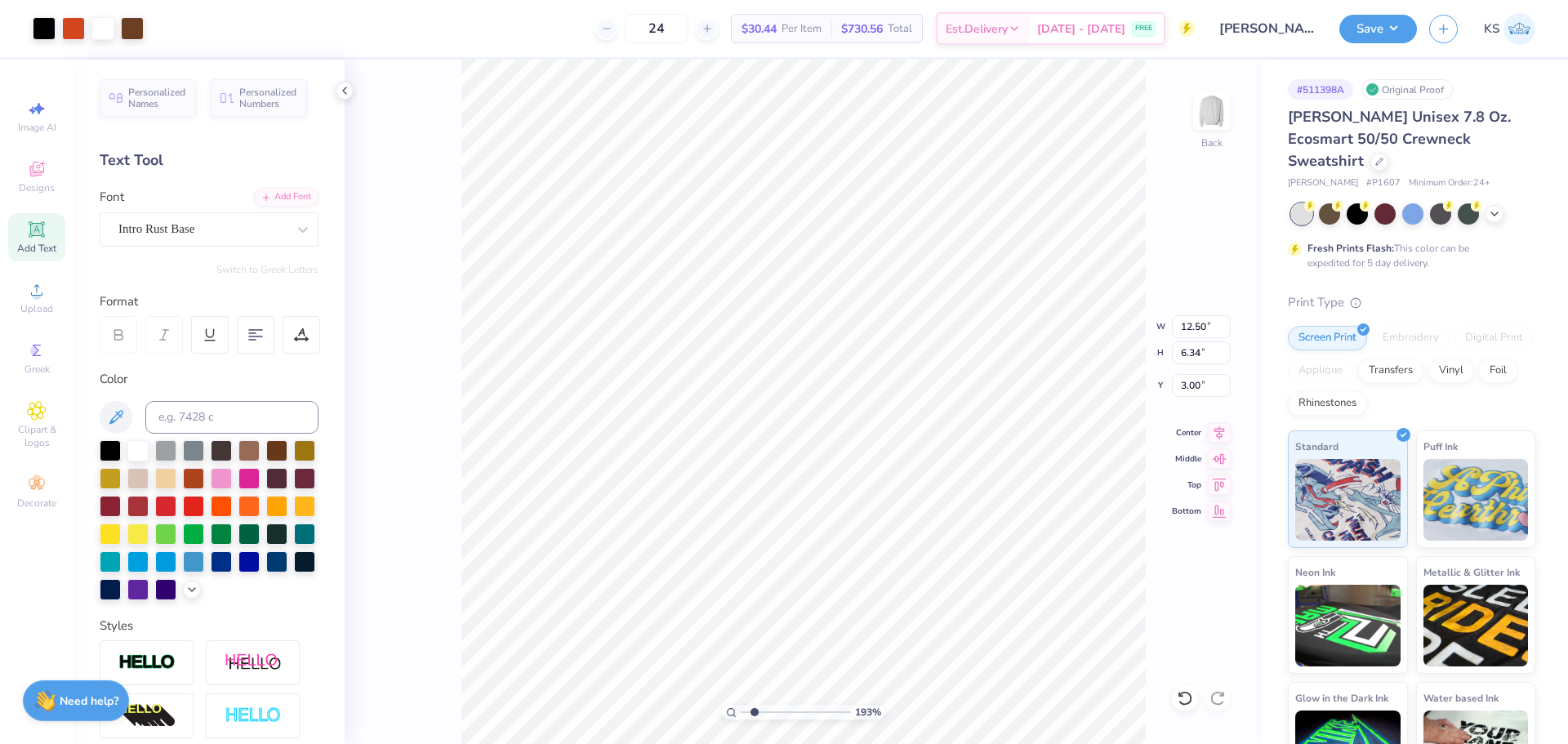
type input "1.03"
type input "6.66"
type input "12.50"
type input "2.97"
type input "3.00"
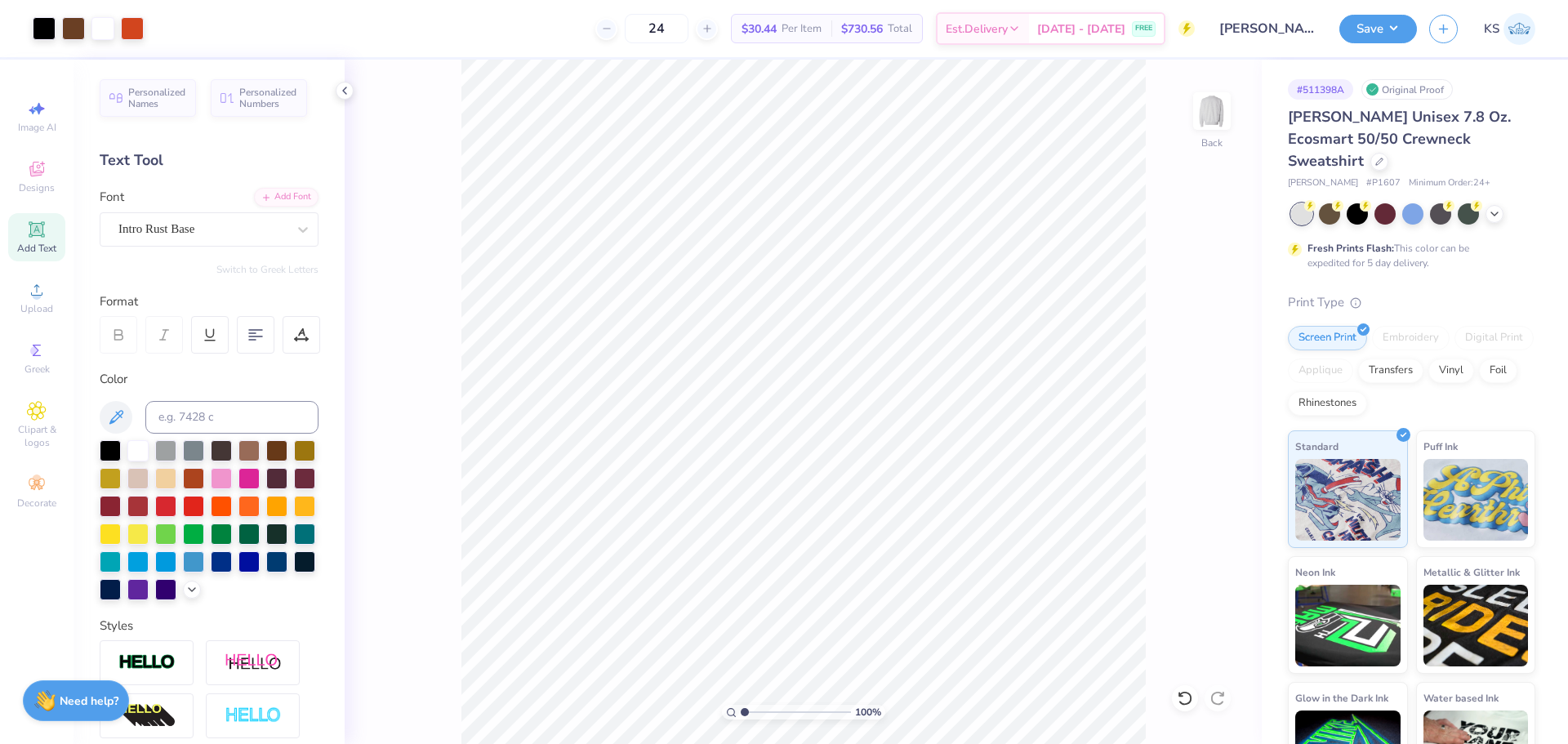
drag, startPoint x: 751, startPoint y: 707, endPoint x: 718, endPoint y: 704, distance: 33.1
type input "1"
click at [740, 705] on input "range" at bounding box center [796, 712] width 110 height 15
click at [1358, 28] on button "Save" at bounding box center [1378, 26] width 78 height 29
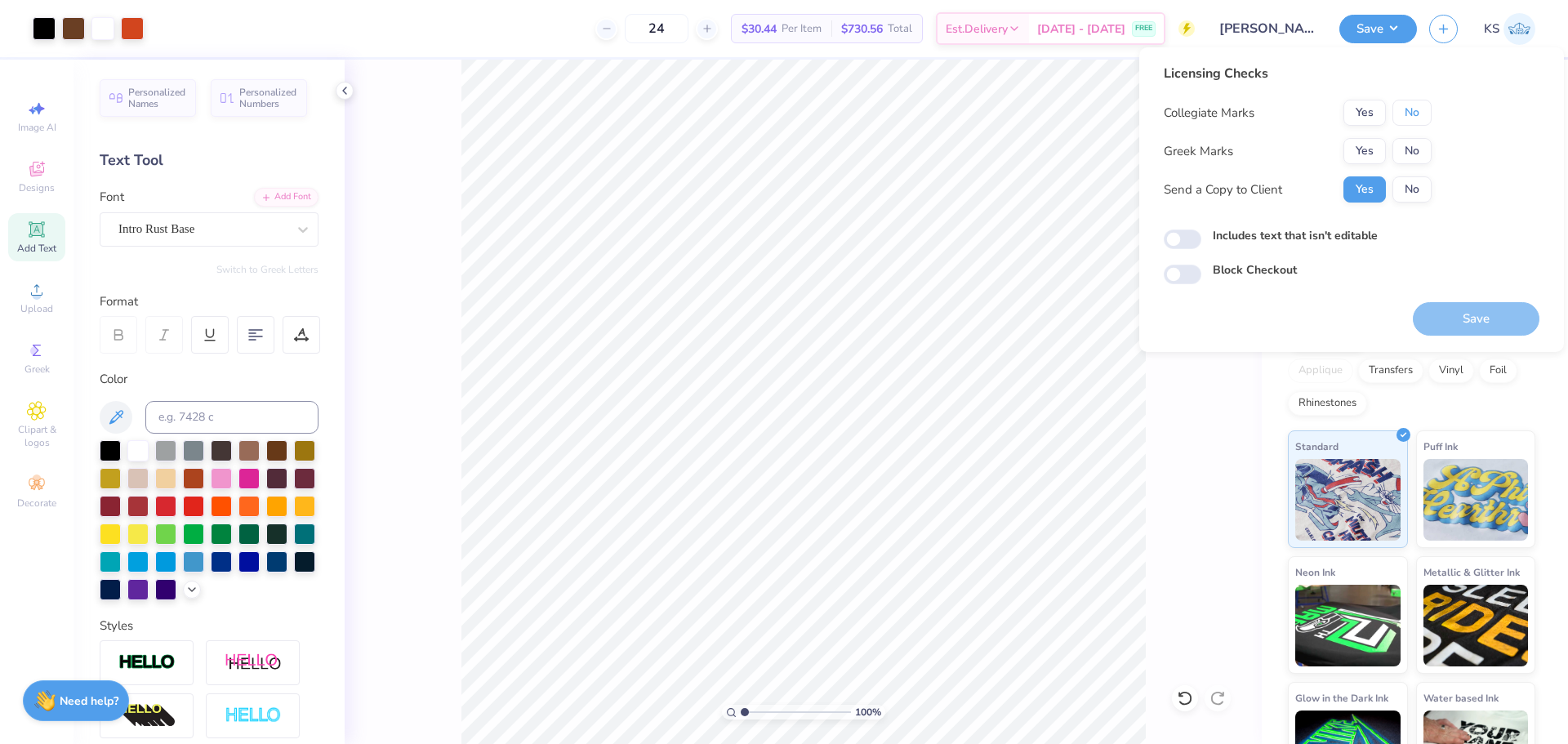
drag, startPoint x: 1411, startPoint y: 112, endPoint x: 1406, endPoint y: 138, distance: 26.5
click at [1411, 117] on button "No" at bounding box center [1412, 112] width 39 height 26
click at [1407, 140] on button "No" at bounding box center [1412, 151] width 39 height 26
drag, startPoint x: 1404, startPoint y: 189, endPoint x: 1432, endPoint y: 284, distance: 99.0
click at [1404, 190] on button "No" at bounding box center [1412, 189] width 39 height 26
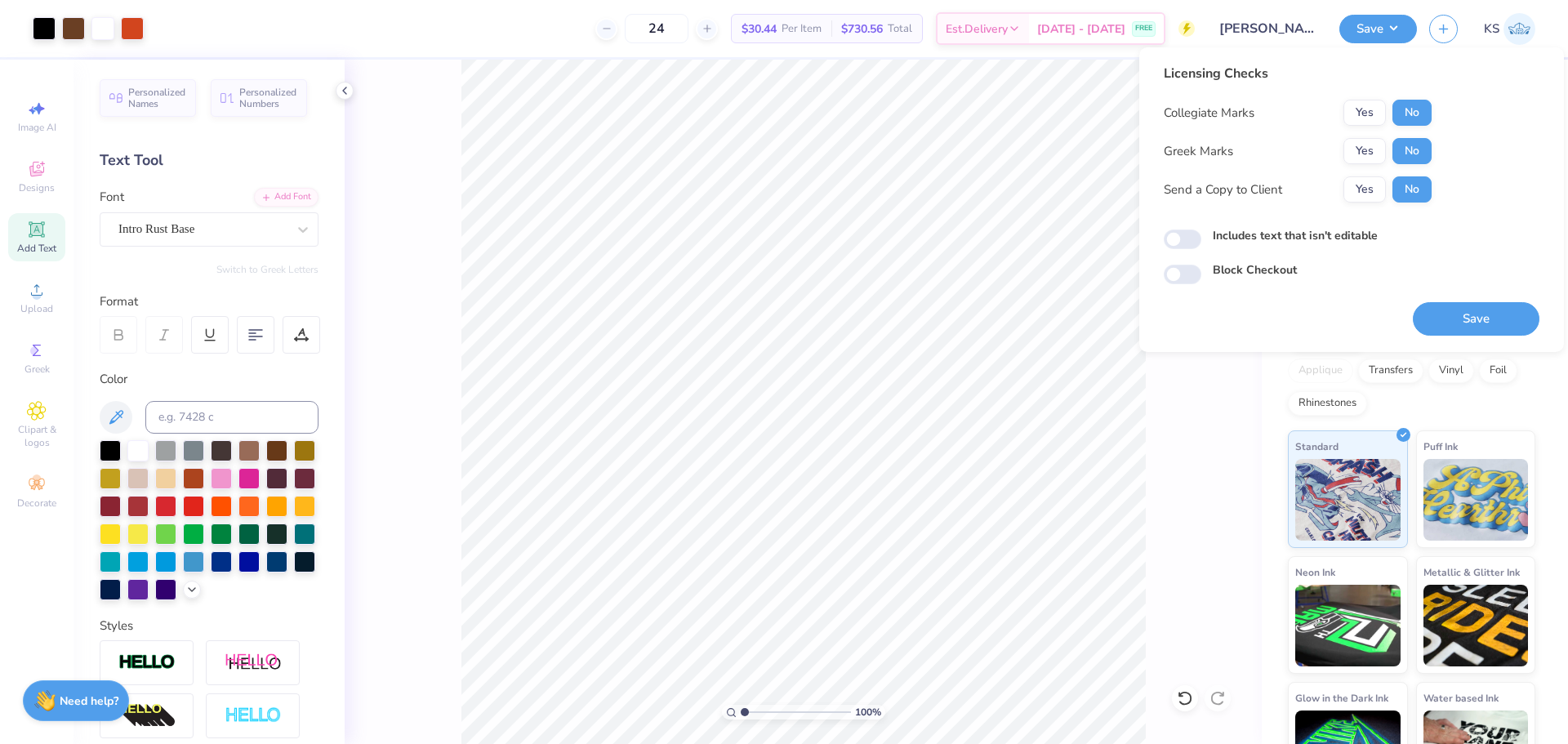
click at [1446, 328] on button "Save" at bounding box center [1475, 319] width 126 height 34
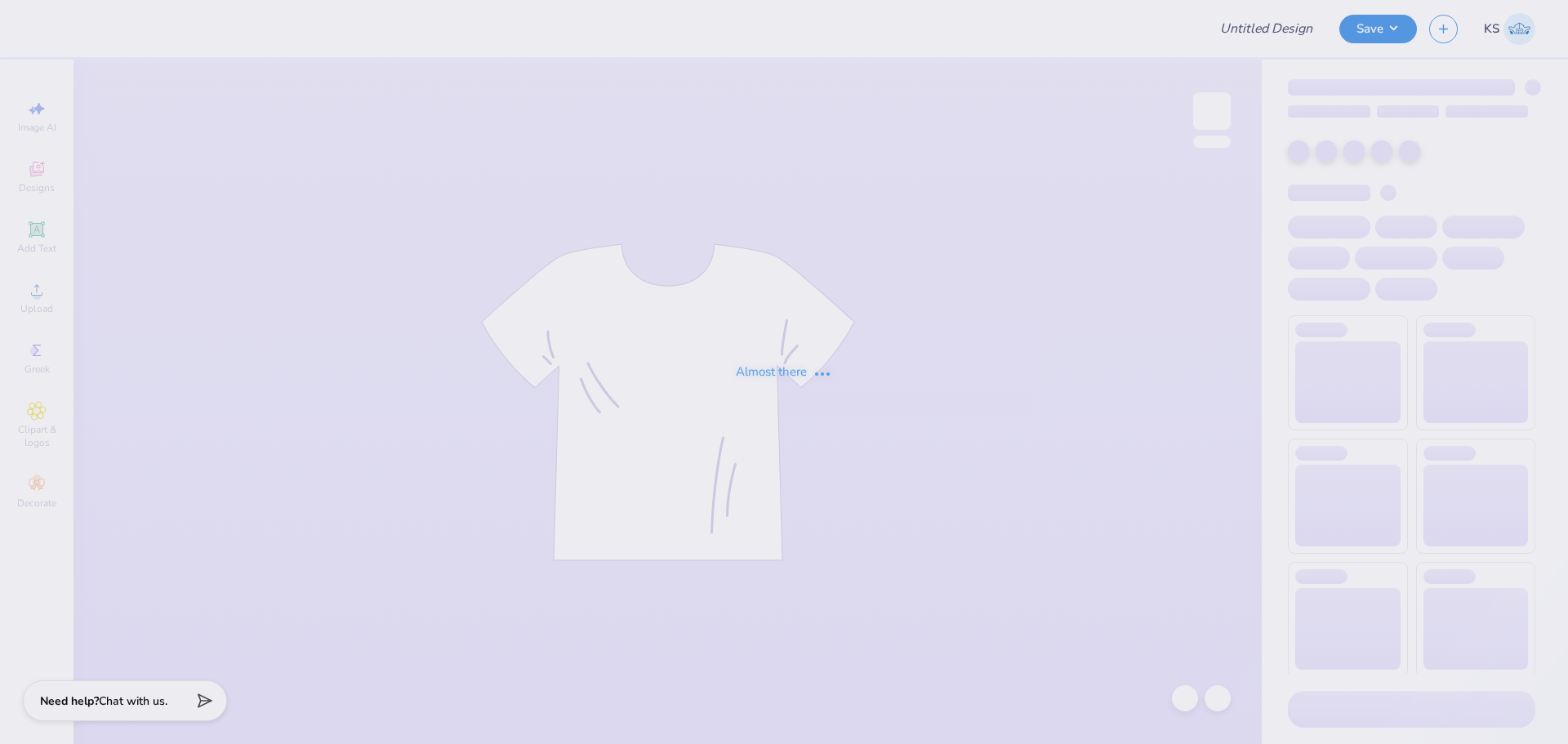
type input "Madeline Grueber : University of Missouri"
